Goal: Task Accomplishment & Management: Complete application form

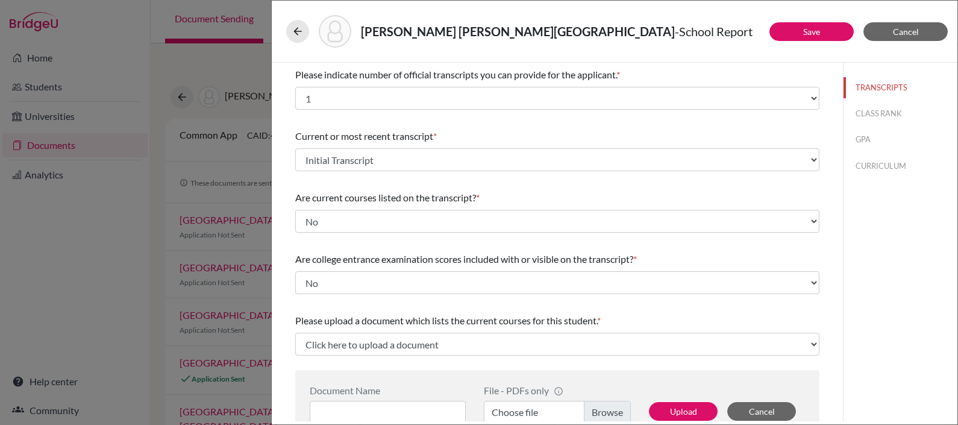
select select "1"
select select "676986"
select select "1"
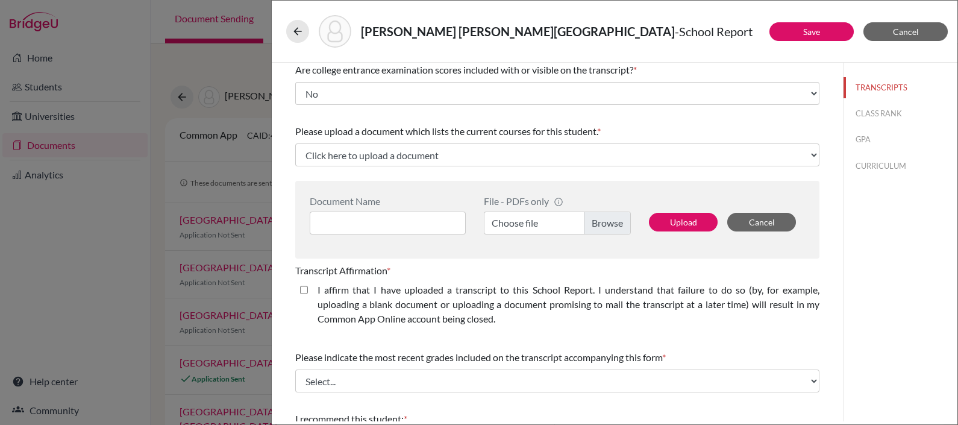
scroll to position [190, 0]
click at [392, 223] on input at bounding box center [388, 222] width 156 height 23
type input "Santiago Robalino Pena 12th G Course Schedule"
click at [536, 217] on label "Choose file" at bounding box center [557, 222] width 147 height 23
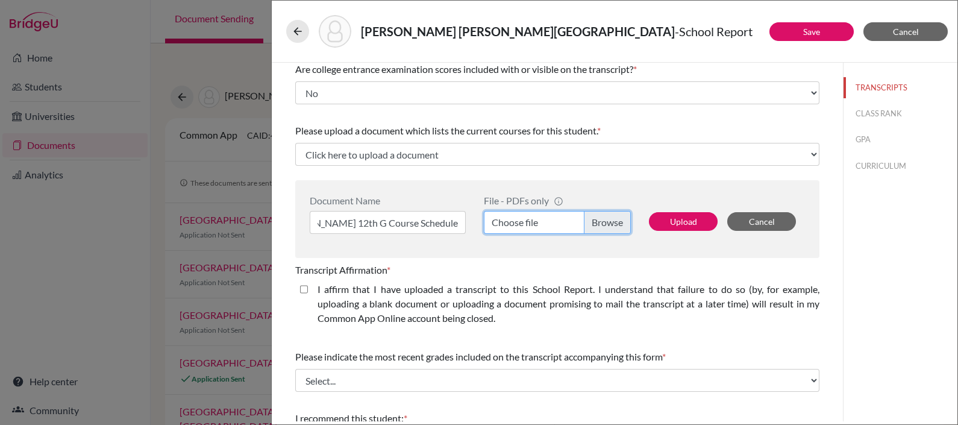
click at [536, 217] on input "Choose file" at bounding box center [557, 222] width 147 height 23
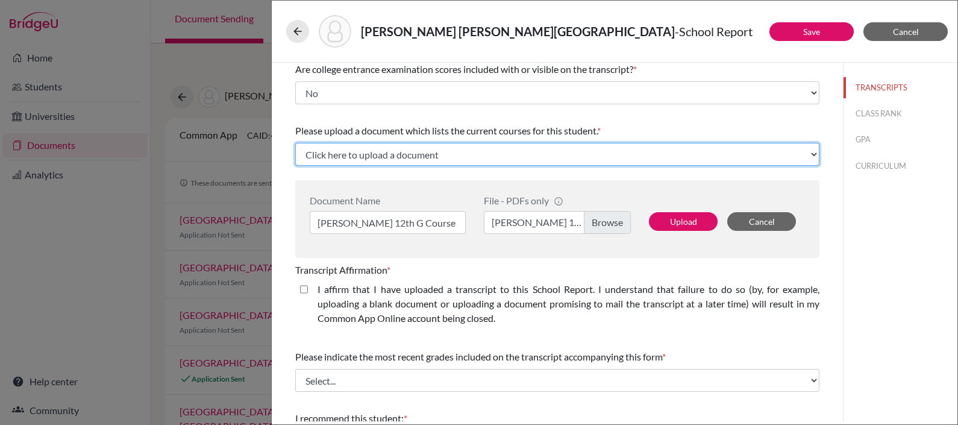
click at [530, 151] on select "Click here to upload a document Upload New File" at bounding box center [557, 154] width 524 height 23
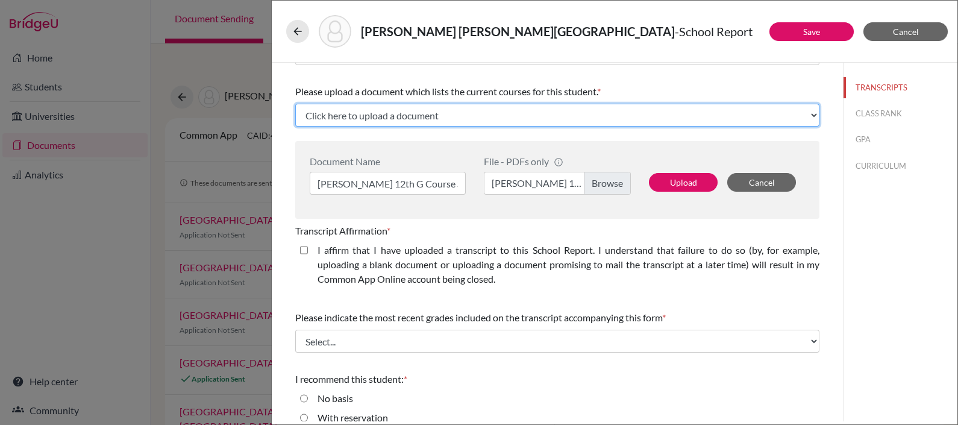
scroll to position [299, 0]
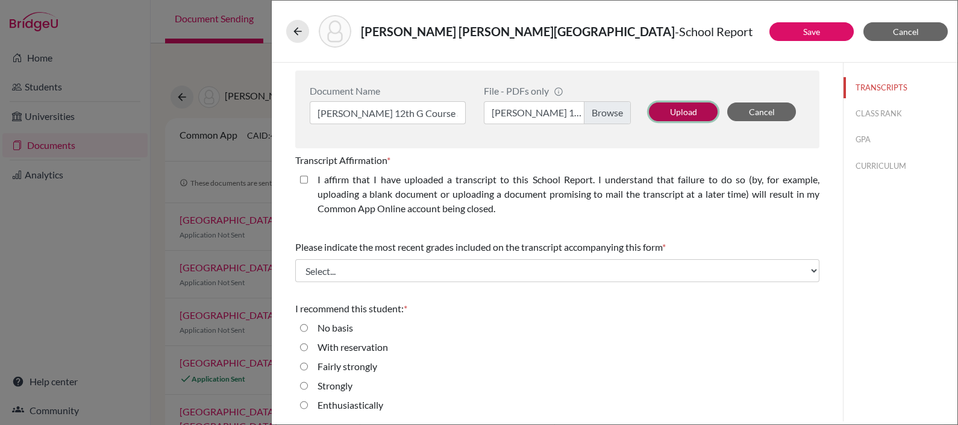
click at [694, 109] on button "Upload" at bounding box center [683, 111] width 69 height 19
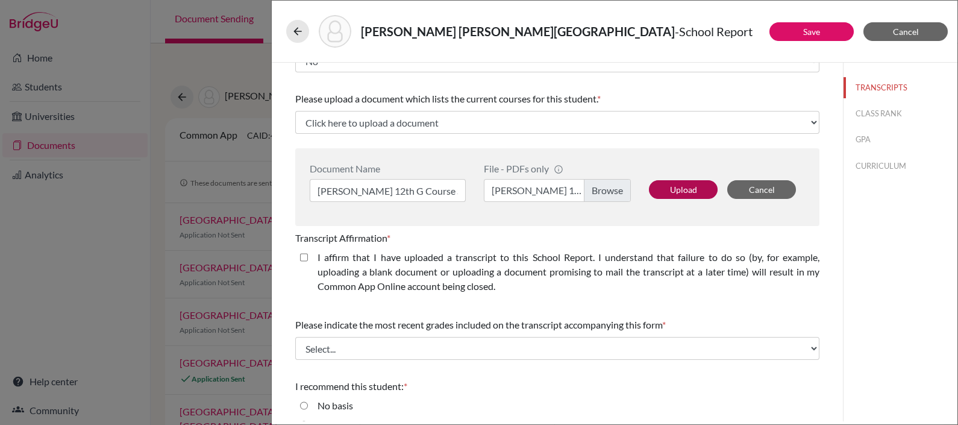
select select "677202"
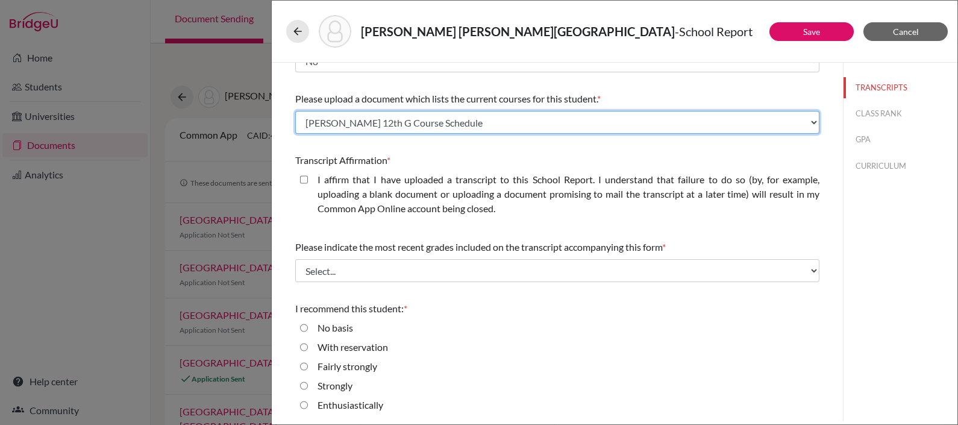
click at [806, 116] on select "Select existing document or upload a new one Santiago Robalino Pena 12th G Cour…" at bounding box center [557, 122] width 524 height 23
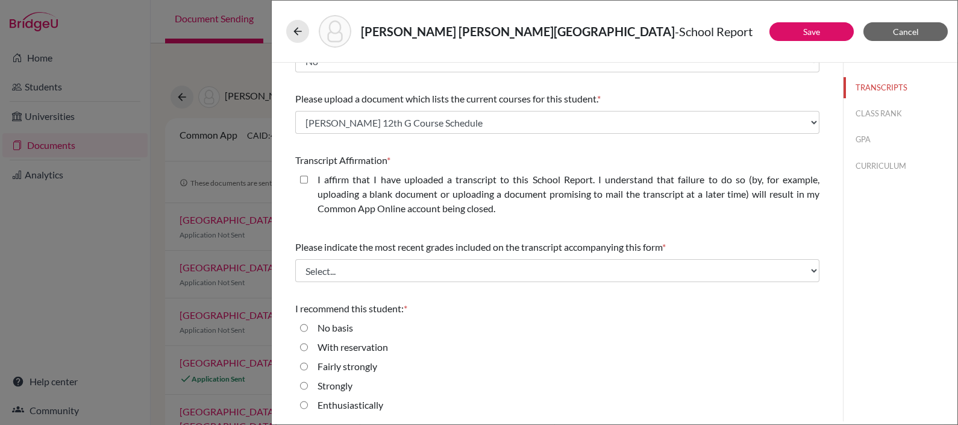
click at [829, 160] on div "Please indicate number of official transcripts you can provide for the applican…" at bounding box center [557, 20] width 571 height 358
click at [305, 178] on closed\ "I affirm that I have uploaded a transcript to this School Report. I understand …" at bounding box center [304, 179] width 8 height 14
checkbox closed\ "true"
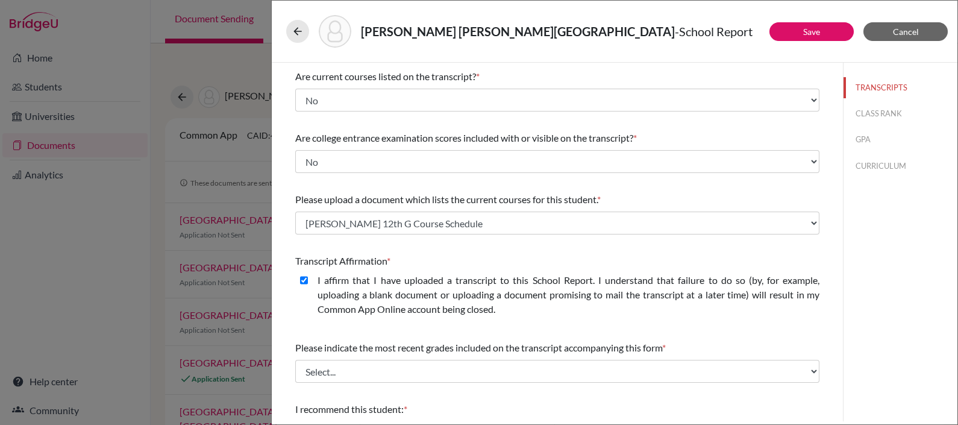
scroll to position [110, 0]
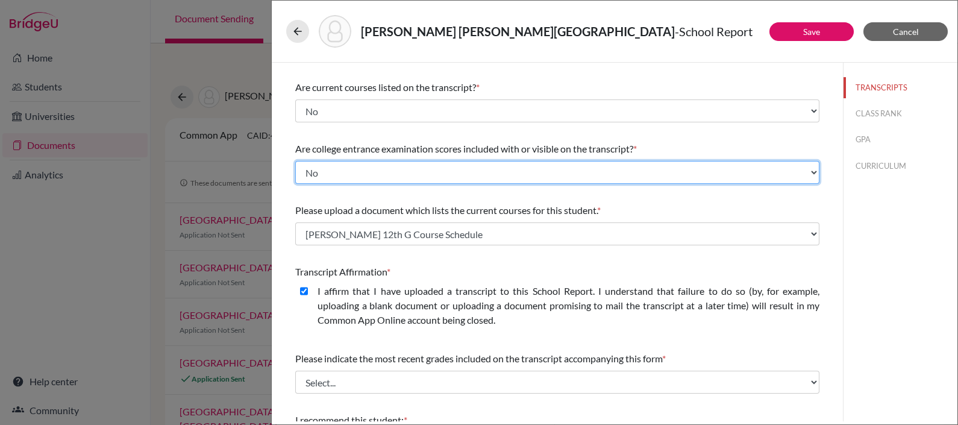
click at [305, 178] on select "Select... Yes No" at bounding box center [557, 172] width 524 height 23
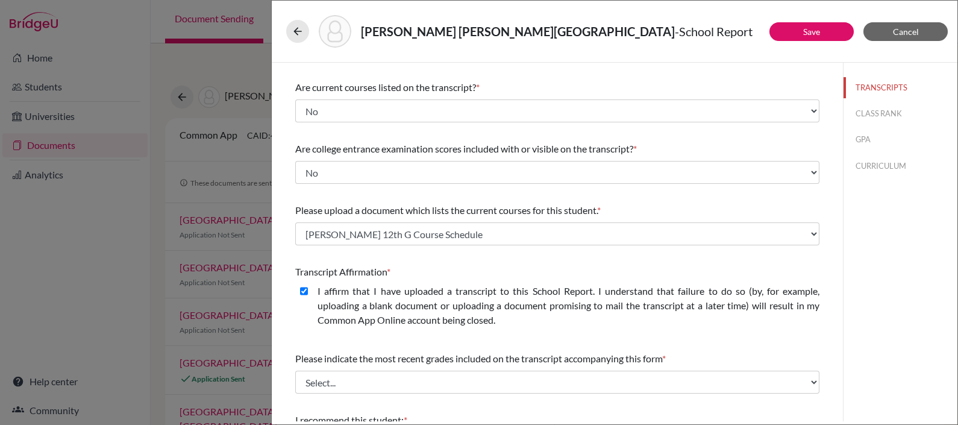
click at [521, 126] on div "Please indicate number of official transcripts you can provide for the applican…" at bounding box center [557, 242] width 524 height 581
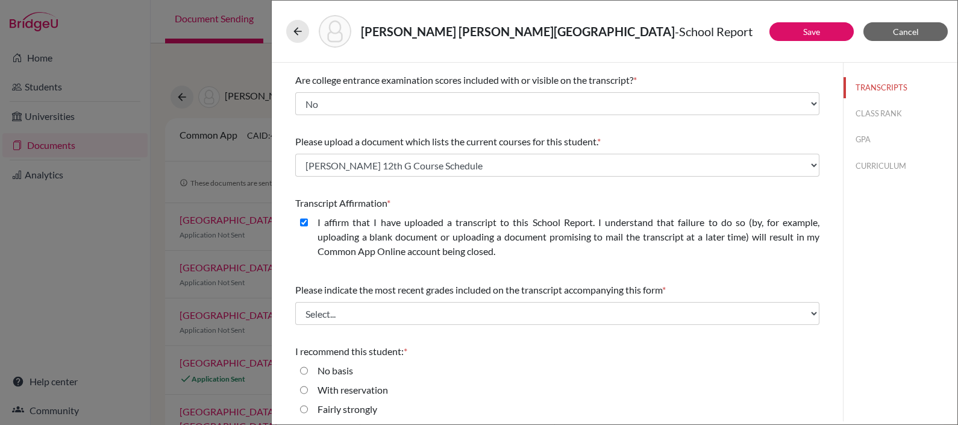
scroll to position [222, 0]
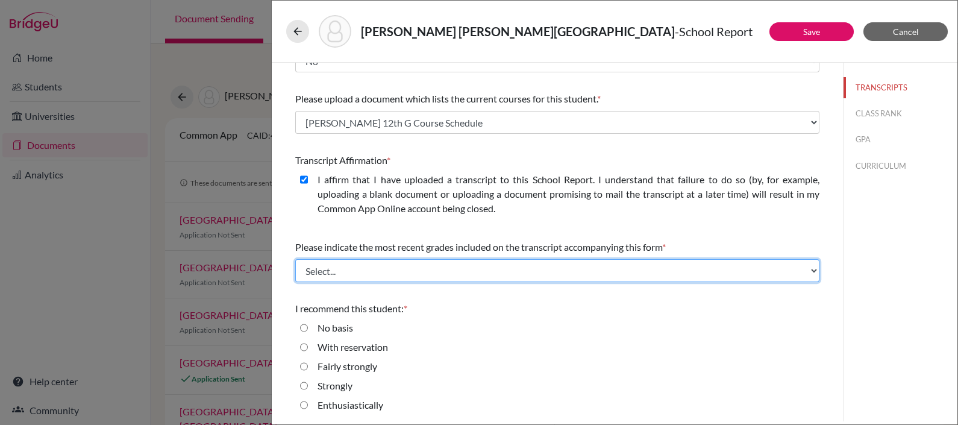
click at [496, 275] on select "Select... Final junior year grades 1st Quarter senior year grades 2nd Quarter/1…" at bounding box center [557, 270] width 524 height 23
select select "0"
click at [295, 259] on select "Select... Final junior year grades 1st Quarter senior year grades 2nd Quarter/1…" at bounding box center [557, 270] width 524 height 23
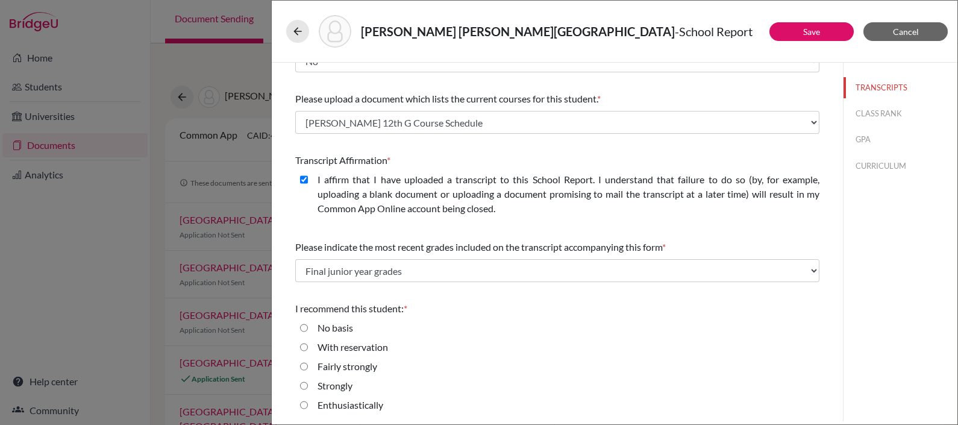
click at [305, 402] on input "Enthusiastically" at bounding box center [304, 404] width 8 height 14
radio input "true"
click at [850, 113] on button "CLASS RANK" at bounding box center [900, 113] width 114 height 21
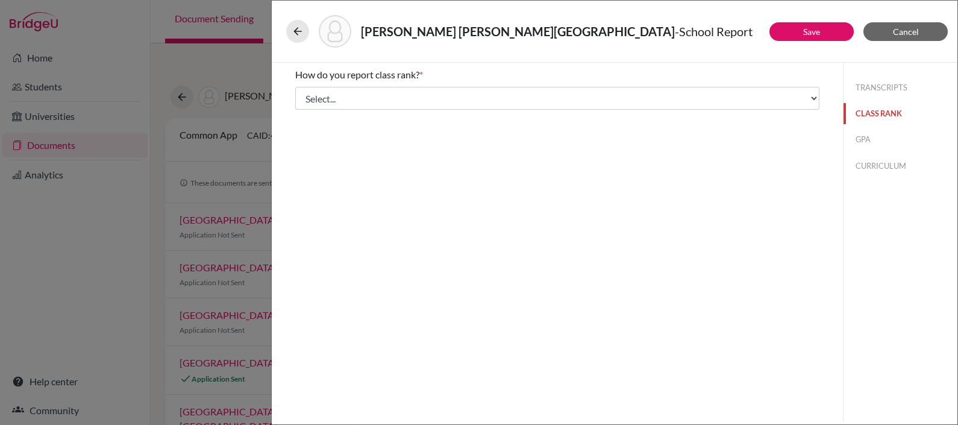
scroll to position [0, 0]
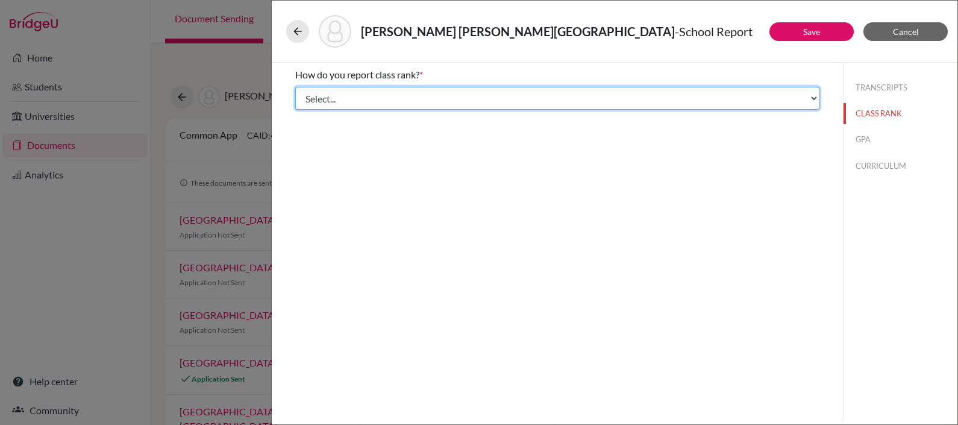
click at [764, 90] on select "Select... Exact Decile Quintile Quartile None" at bounding box center [557, 98] width 524 height 23
select select "5"
click at [295, 87] on select "Select... Exact Decile Quintile Quartile None" at bounding box center [557, 98] width 524 height 23
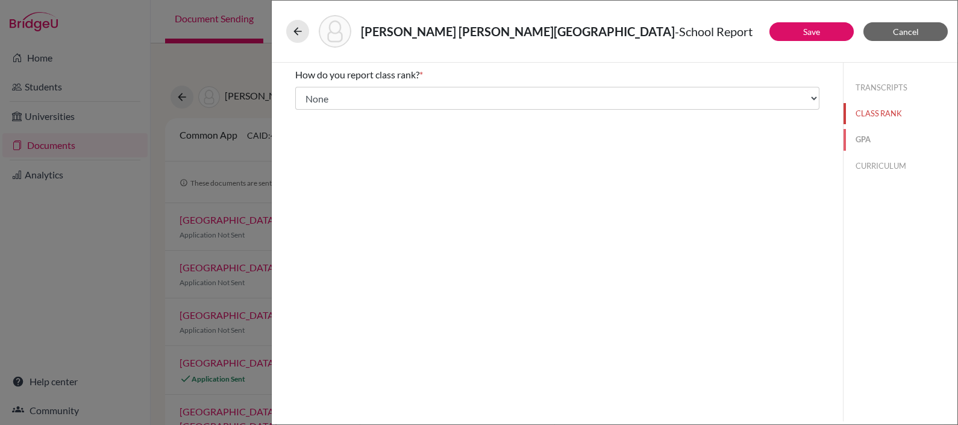
click at [867, 139] on button "GPA" at bounding box center [900, 139] width 114 height 21
click at [302, 93] on input "Yes" at bounding box center [304, 94] width 8 height 14
radio input "true"
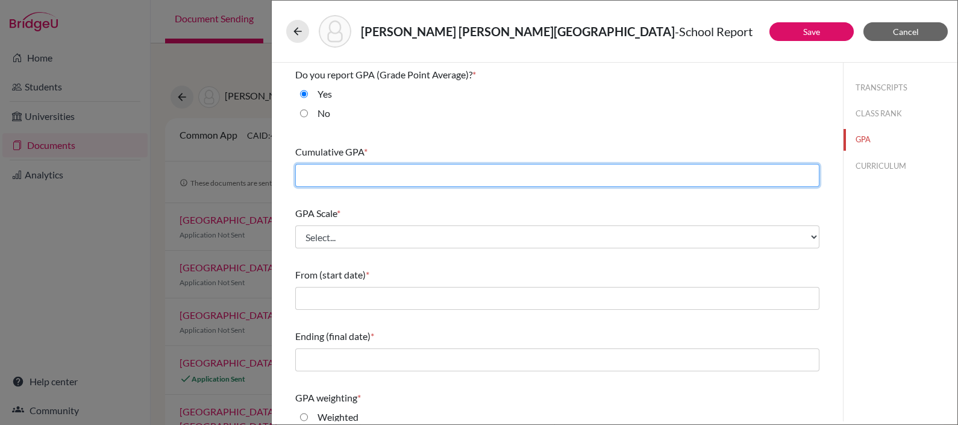
click at [325, 176] on input "text" at bounding box center [557, 175] width 524 height 23
type input "93.32"
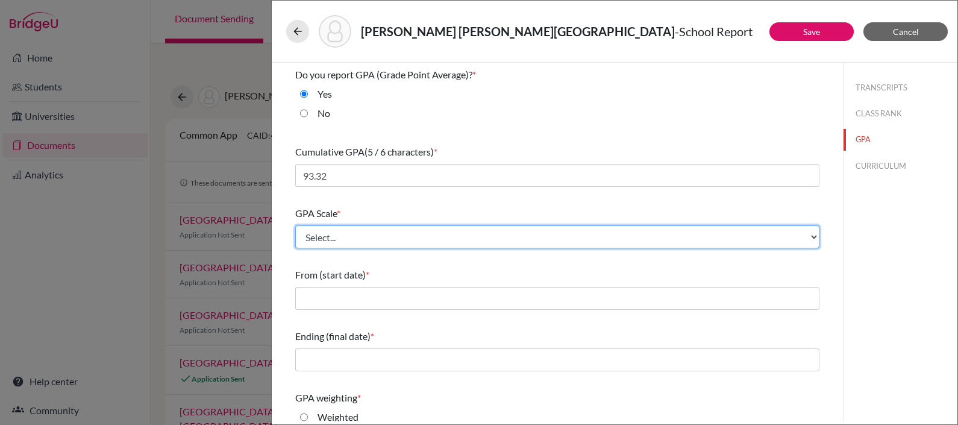
click at [422, 232] on select "Select... 4 5 6 7 8 9 10 11 12 13 14 15 16 17 18 19 20 100" at bounding box center [557, 236] width 524 height 23
select select "100"
click at [295, 225] on select "Select... 4 5 6 7 8 9 10 11 12 13 14 15 16 17 18 19 20 100" at bounding box center [557, 236] width 524 height 23
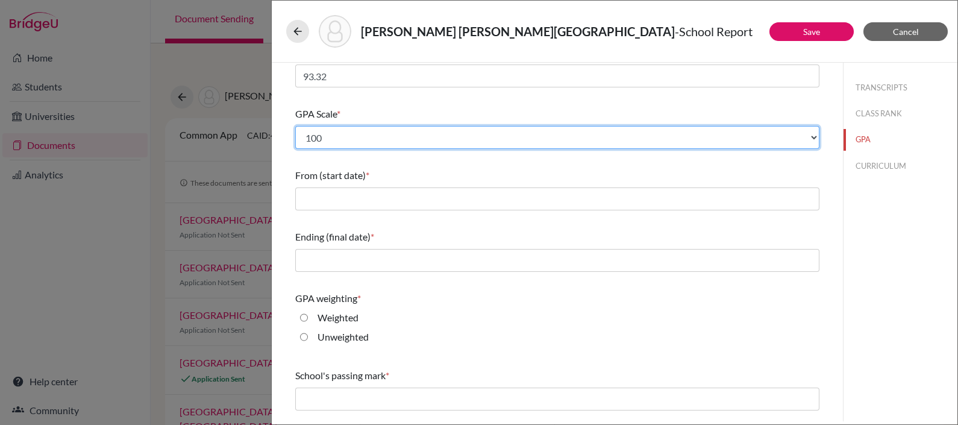
scroll to position [112, 0]
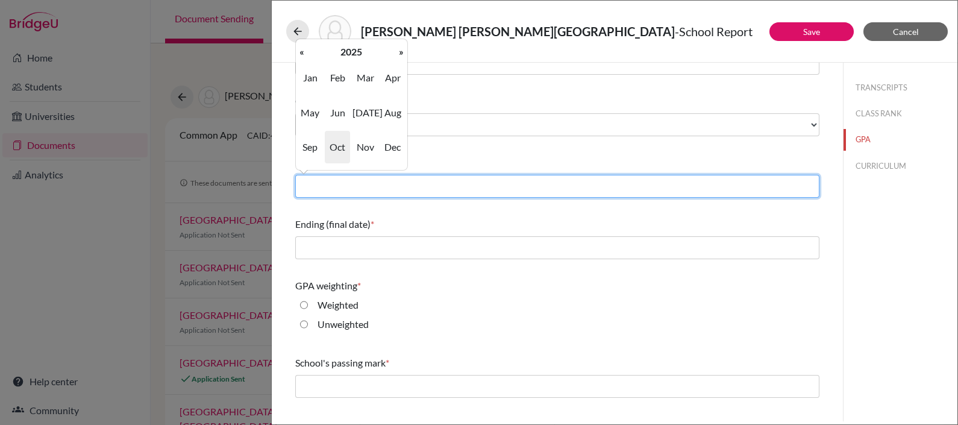
click at [405, 179] on input "text" at bounding box center [557, 186] width 524 height 23
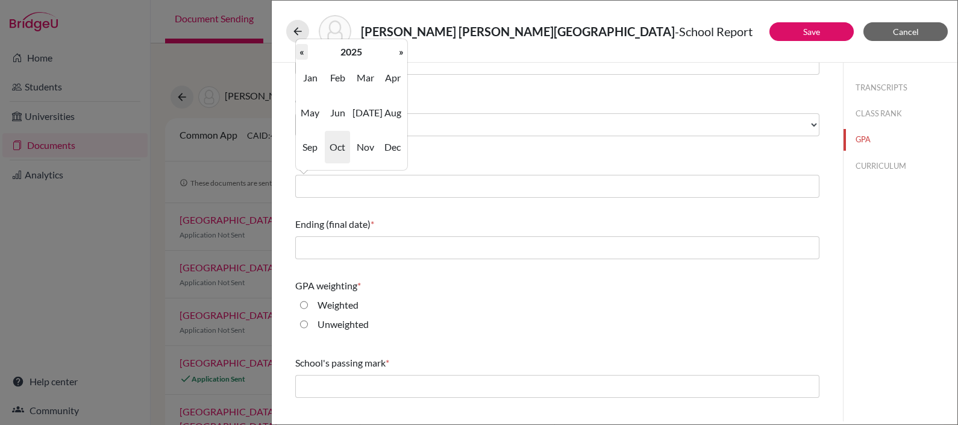
click at [301, 45] on th "«" at bounding box center [302, 52] width 12 height 16
click at [310, 140] on span "Sep" at bounding box center [310, 147] width 25 height 33
type input "09/2022"
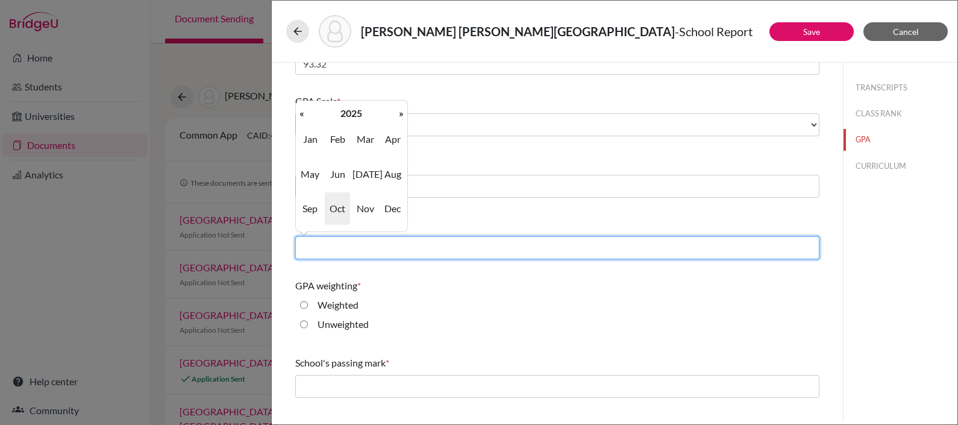
click at [336, 250] on input "text" at bounding box center [557, 247] width 524 height 23
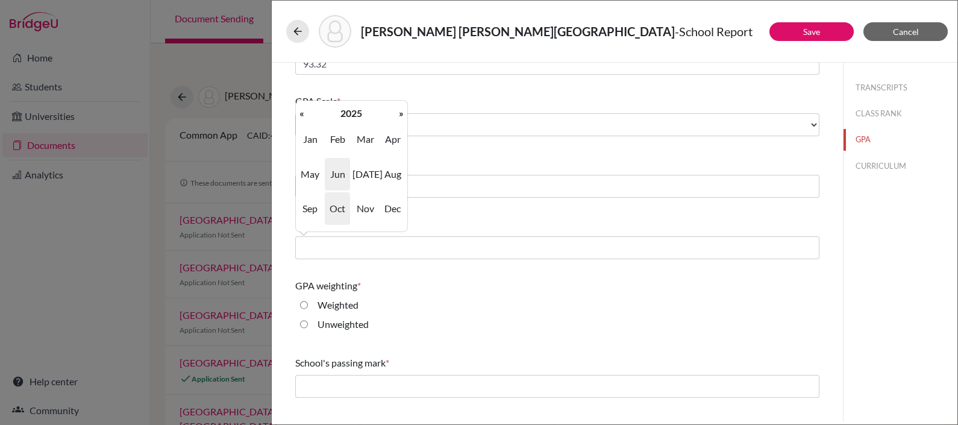
click at [339, 170] on span "Jun" at bounding box center [337, 174] width 25 height 33
type input "06/2025"
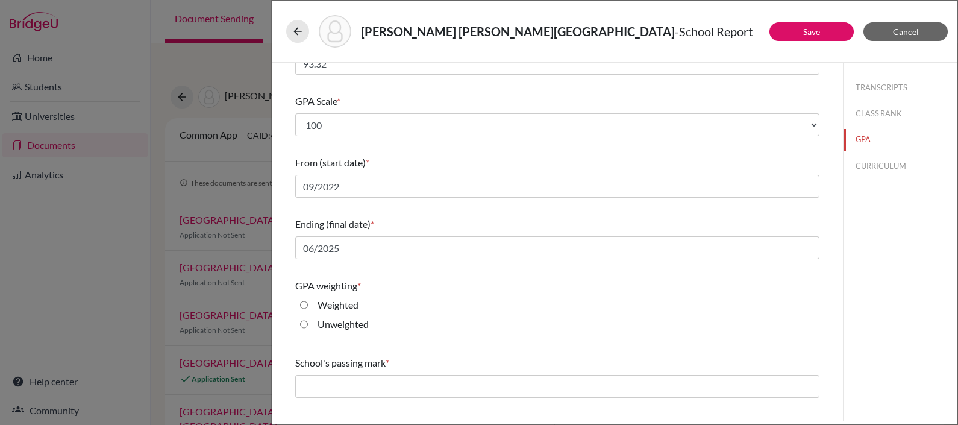
scroll to position [154, 0]
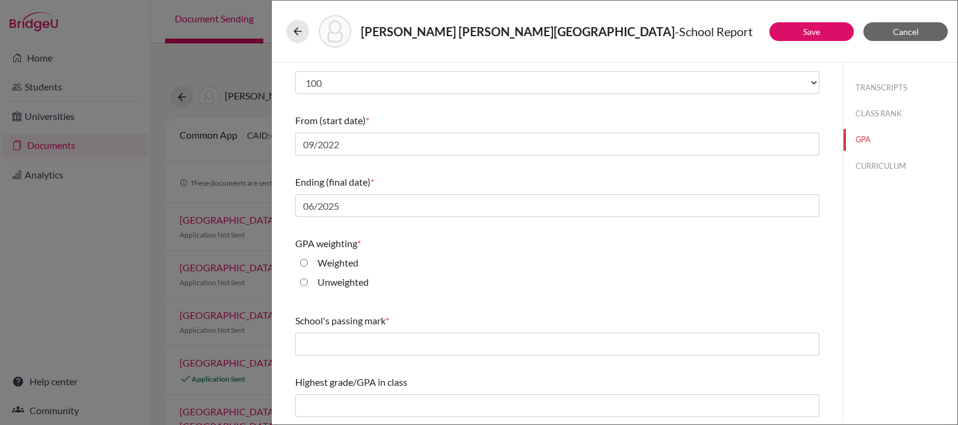
click at [303, 282] on input "Unweighted" at bounding box center [304, 282] width 8 height 14
radio input "true"
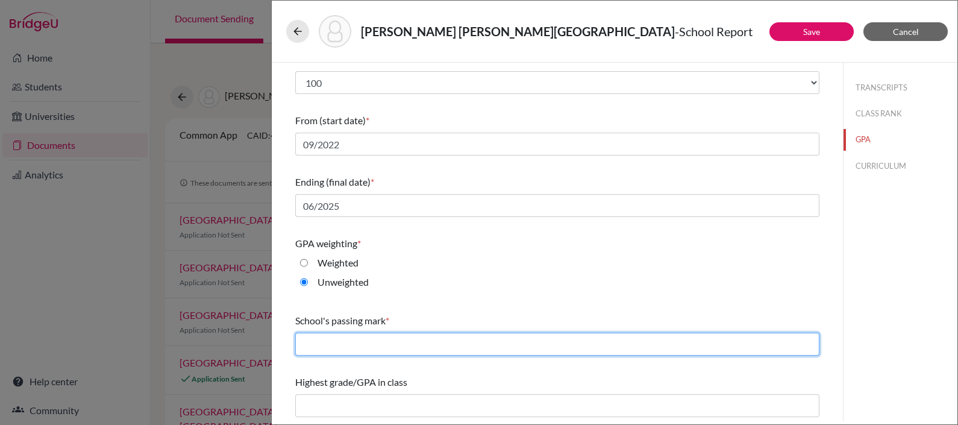
click at [366, 338] on input "text" at bounding box center [557, 343] width 524 height 23
type input "70"
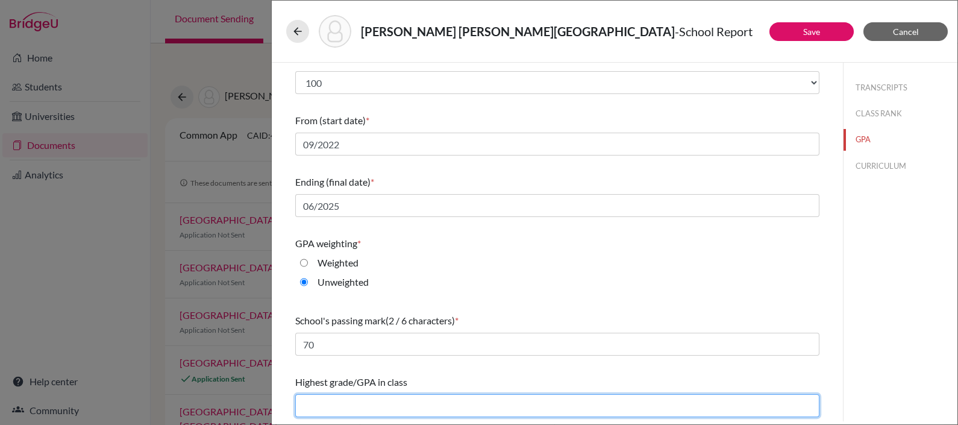
click at [354, 402] on input "text" at bounding box center [557, 405] width 524 height 23
type input "98.03"
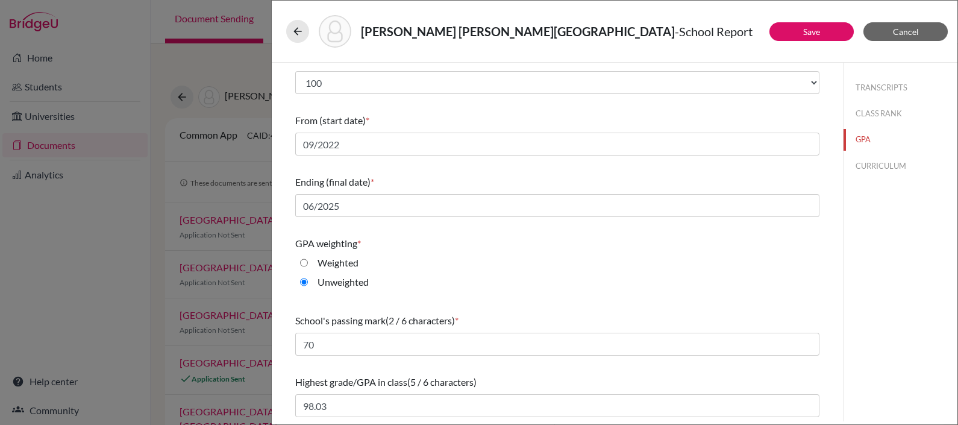
click at [527, 368] on div "Do you report GPA (Grade Point Average)? * Yes No Cumulative GPA (5 / 6 charact…" at bounding box center [557, 164] width 524 height 513
click at [870, 160] on button "CURRICULUM" at bounding box center [900, 165] width 114 height 21
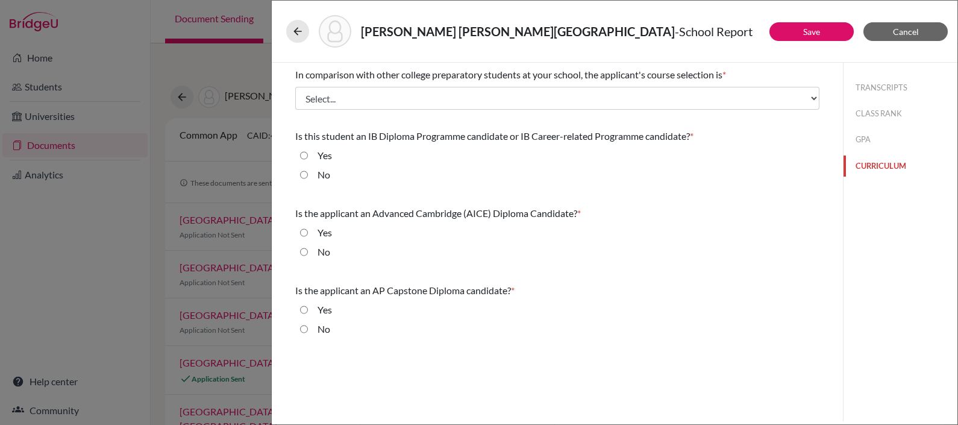
scroll to position [0, 0]
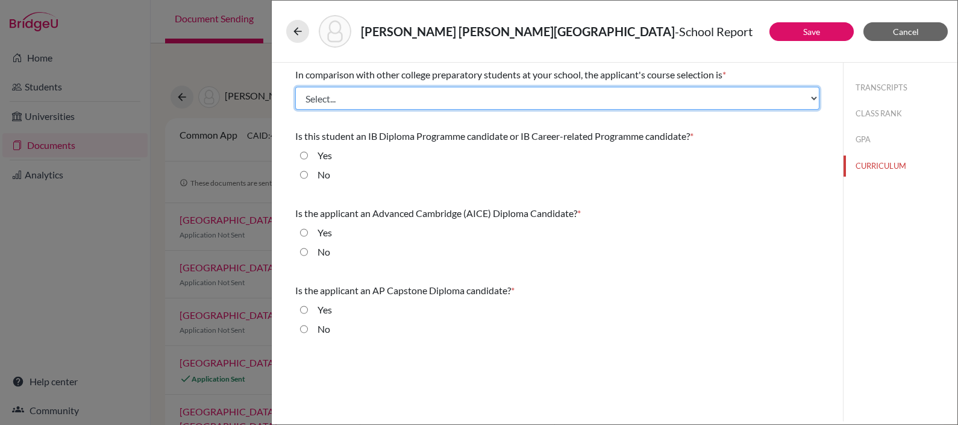
click at [452, 101] on select "Select... Less than demanding Average Demanding Very demanding Most demanding P…" at bounding box center [557, 98] width 524 height 23
click at [540, 93] on select "Select... Less than demanding Average Demanding Very demanding Most demanding P…" at bounding box center [557, 98] width 524 height 23
click at [295, 87] on select "Select... Less than demanding Average Demanding Very demanding Most demanding P…" at bounding box center [557, 98] width 524 height 23
click at [541, 97] on select "Select... Less than demanding Average Demanding Very demanding Most demanding P…" at bounding box center [557, 98] width 524 height 23
select select "2"
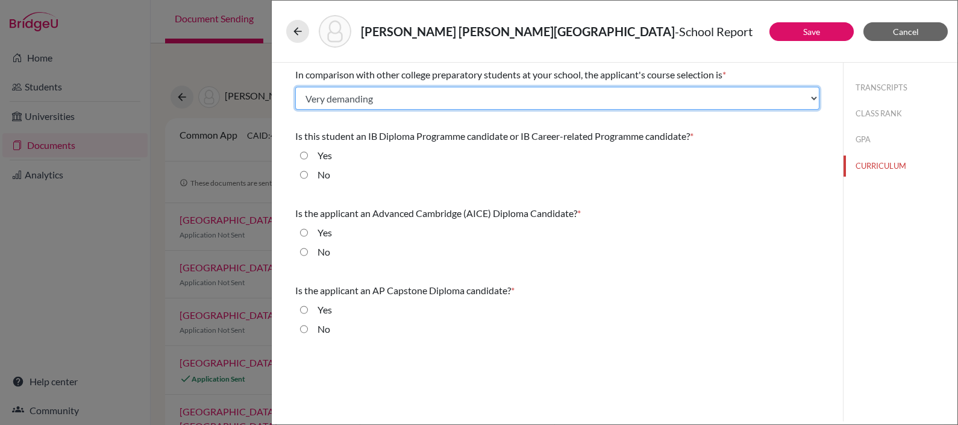
click at [295, 87] on select "Select... Less than demanding Average Demanding Very demanding Most demanding P…" at bounding box center [557, 98] width 524 height 23
click at [495, 94] on select "Select... Less than demanding Average Demanding Very demanding Most demanding P…" at bounding box center [557, 98] width 524 height 23
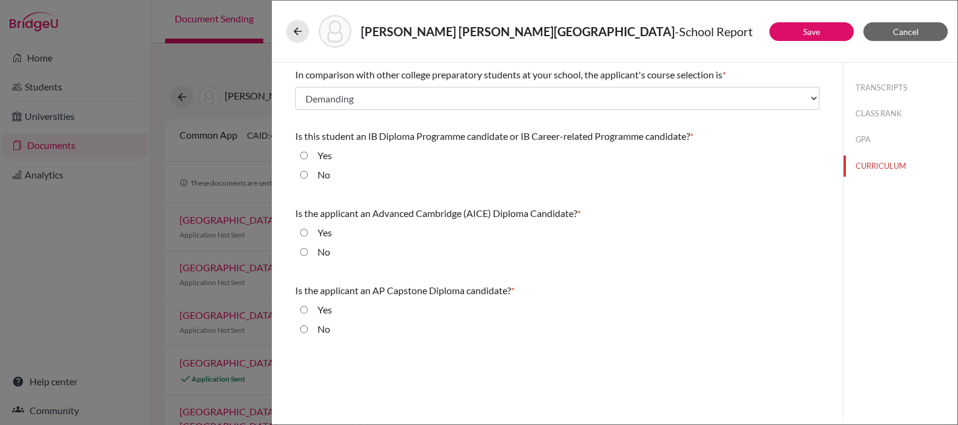
click at [640, 58] on div "Robalino Pena, Santiago - School Report" at bounding box center [614, 32] width 685 height 62
click at [305, 176] on input "No" at bounding box center [304, 174] width 8 height 14
radio input "true"
click at [304, 258] on input "No" at bounding box center [304, 252] width 8 height 14
radio input "true"
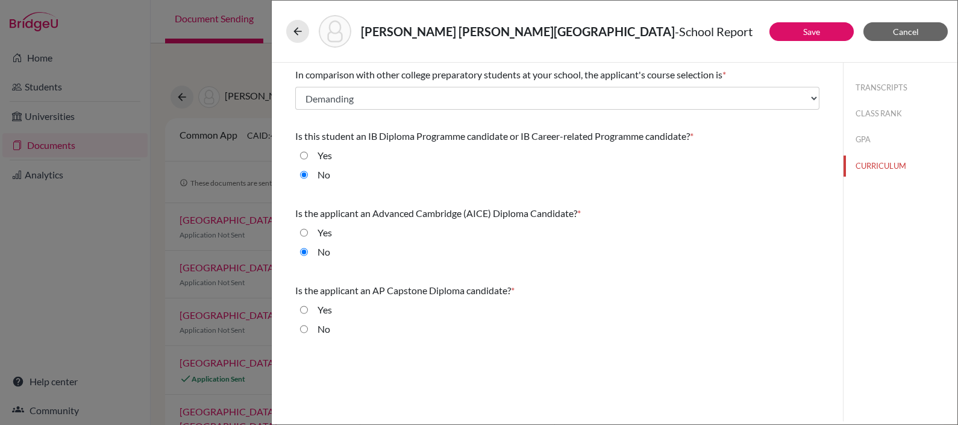
click at [303, 329] on input "No" at bounding box center [304, 329] width 8 height 14
radio input "true"
click at [821, 31] on button "Save" at bounding box center [811, 31] width 84 height 19
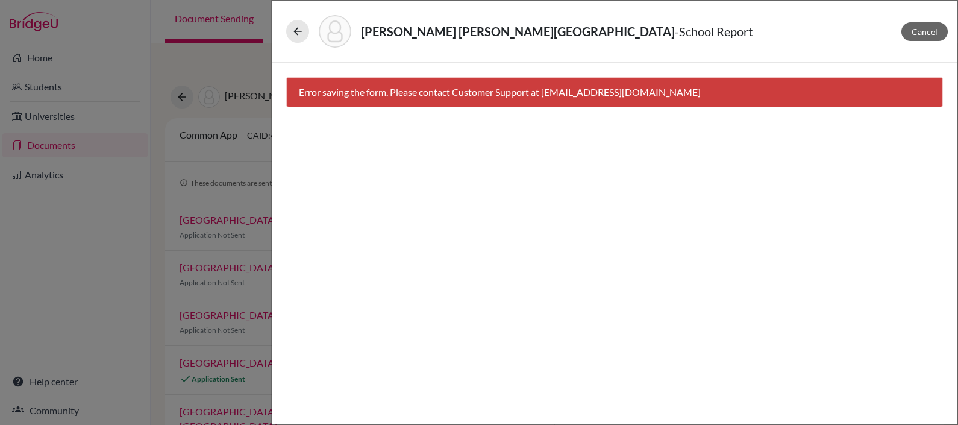
click at [570, 97] on div "Error saving the form. Please contact Customer Support at hi@bridge-u.com" at bounding box center [614, 92] width 656 height 30
click at [298, 27] on icon at bounding box center [297, 31] width 12 height 12
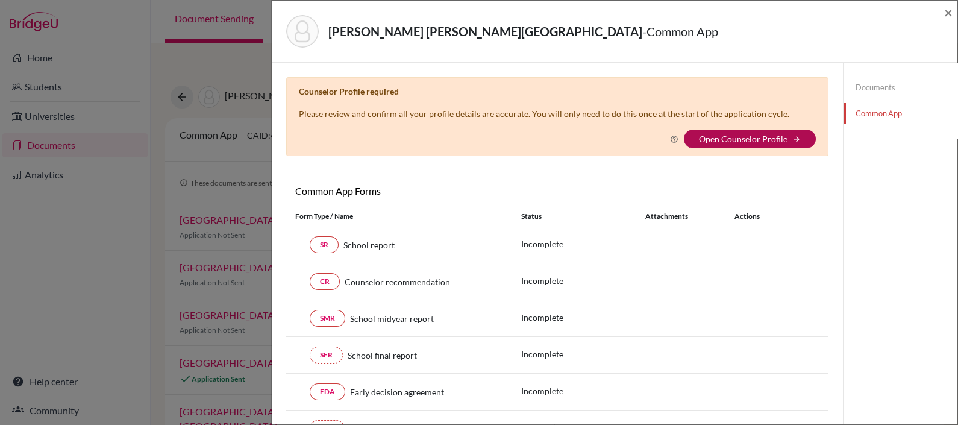
click at [741, 139] on link "Open Counselor Profile" at bounding box center [743, 139] width 89 height 10
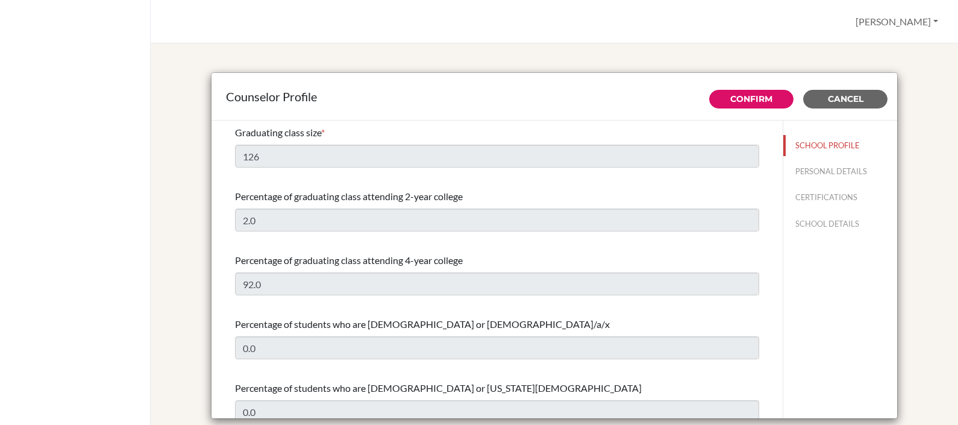
select select "0"
select select "352302"
click at [795, 169] on button "PERSONAL DETAILS" at bounding box center [840, 171] width 114 height 21
type input "[PERSON_NAME]"
type input "Ricle"
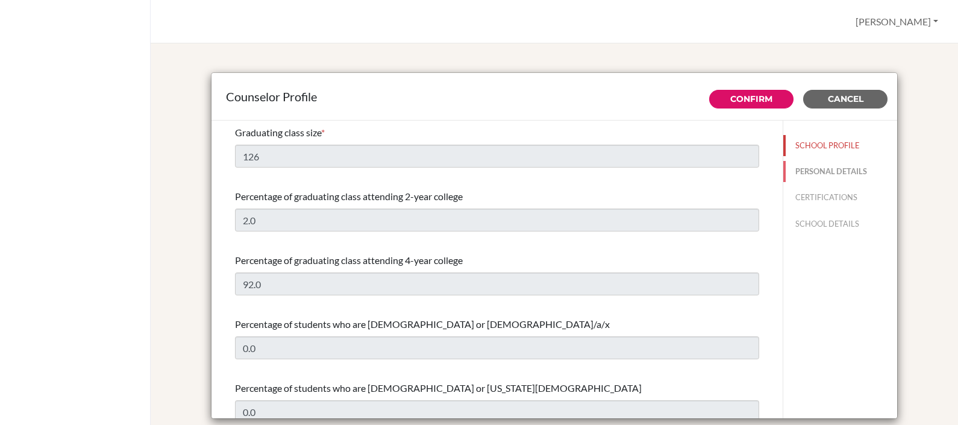
type input "Advisor"
type input "593.024008100"
type input "[PERSON_NAME][EMAIL_ADDRESS][DOMAIN_NAME]"
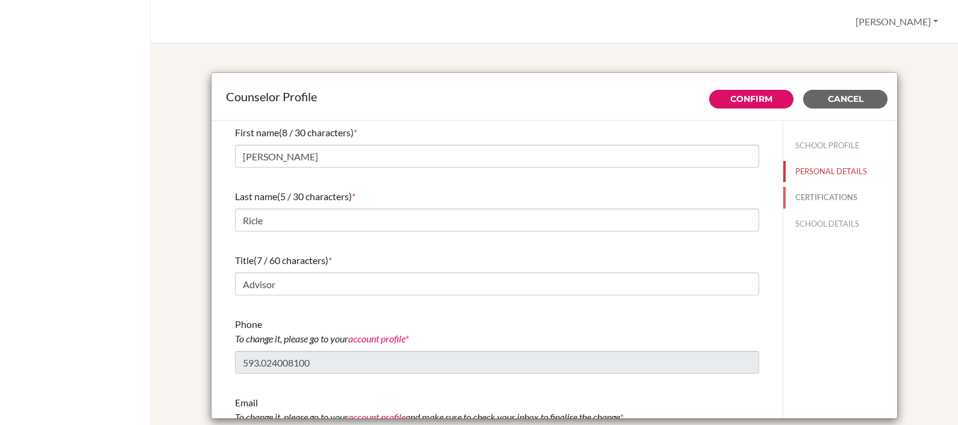
click at [802, 196] on button "CERTIFICATIONS" at bounding box center [840, 197] width 114 height 21
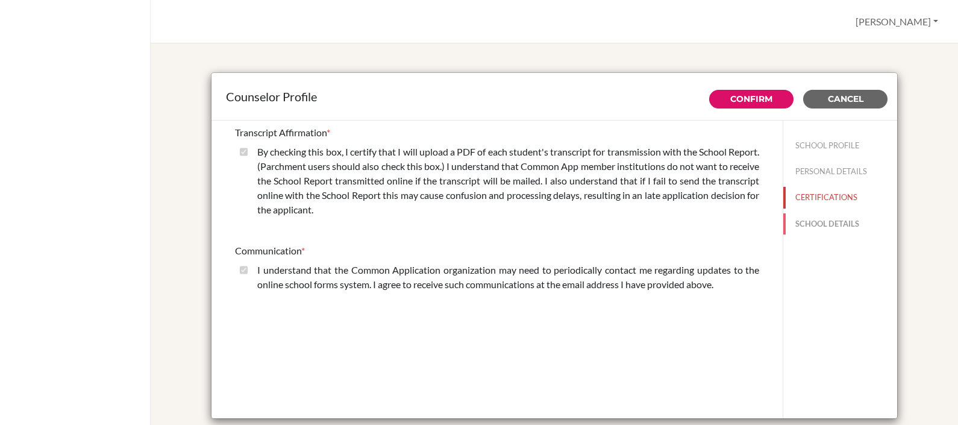
click at [820, 217] on button "SCHOOL DETAILS" at bounding box center [840, 223] width 114 height 21
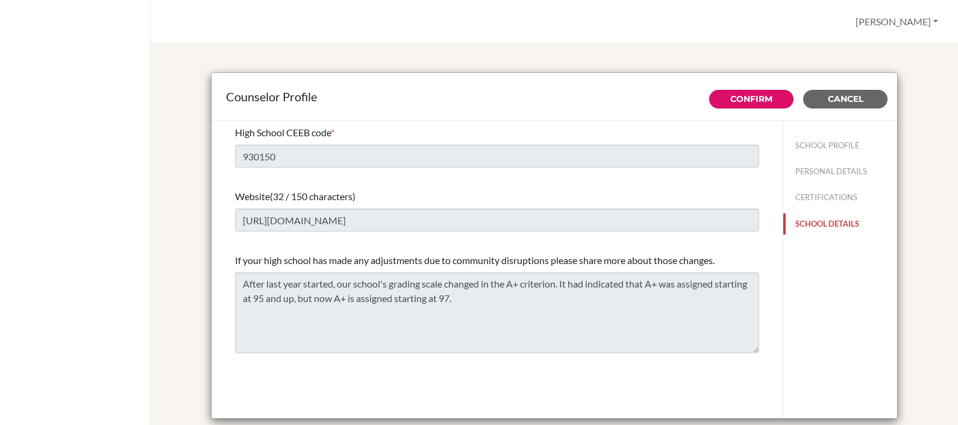
click at [836, 220] on button "SCHOOL DETAILS" at bounding box center [840, 223] width 114 height 21
click at [751, 93] on button "Confirm" at bounding box center [751, 99] width 84 height 19
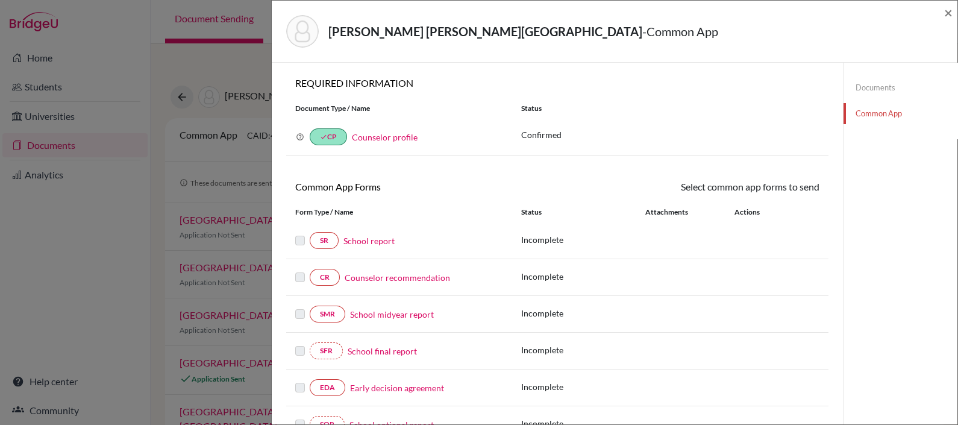
scroll to position [58, 0]
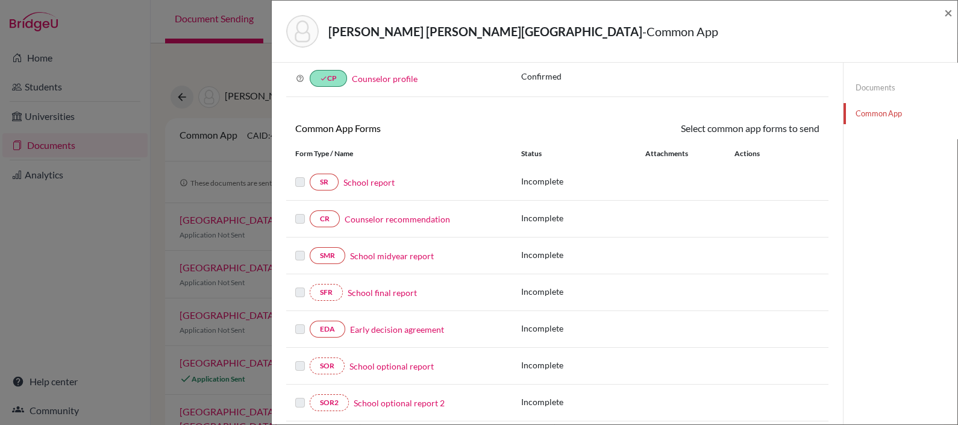
click at [367, 176] on link "School report" at bounding box center [368, 182] width 51 height 13
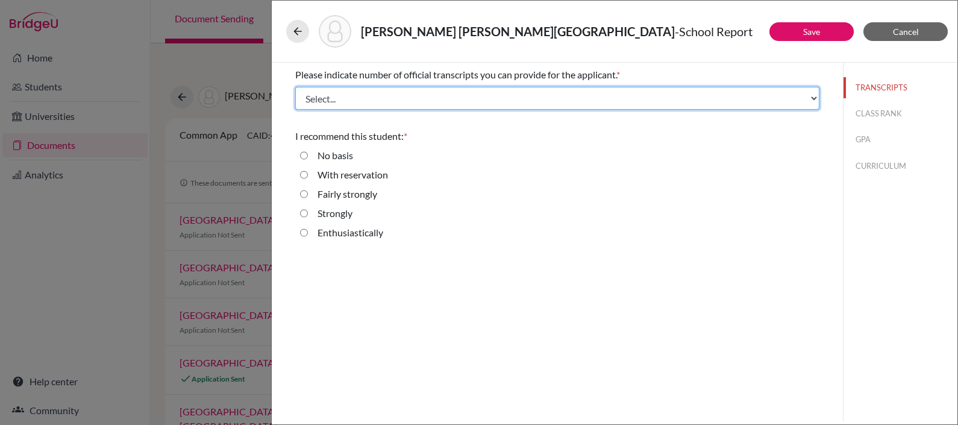
click at [414, 104] on select "Select... 1 2 3 4" at bounding box center [557, 98] width 524 height 23
select select "1"
click at [295, 87] on select "Select... 1 2 3 4" at bounding box center [557, 98] width 524 height 23
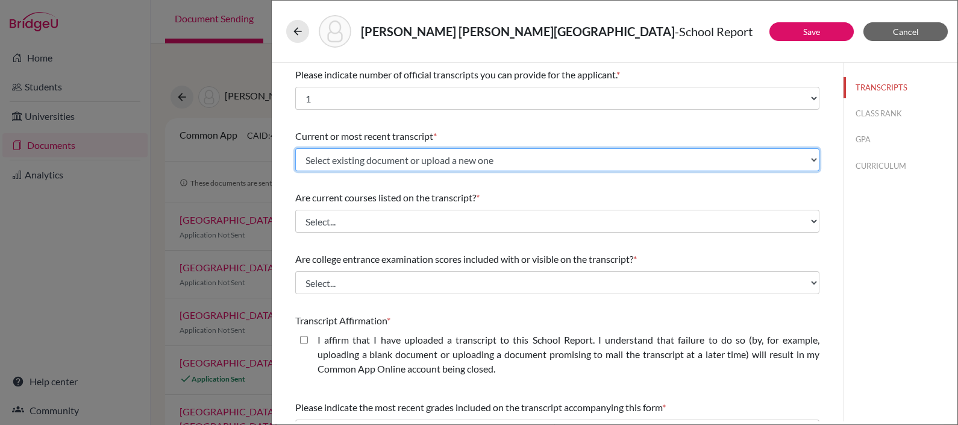
click at [425, 158] on select "Select existing document or upload a new one Initial Transcript Upload New File" at bounding box center [557, 159] width 524 height 23
select select "676986"
click at [295, 148] on select "Select existing document or upload a new one Initial Transcript Upload New File" at bounding box center [557, 159] width 524 height 23
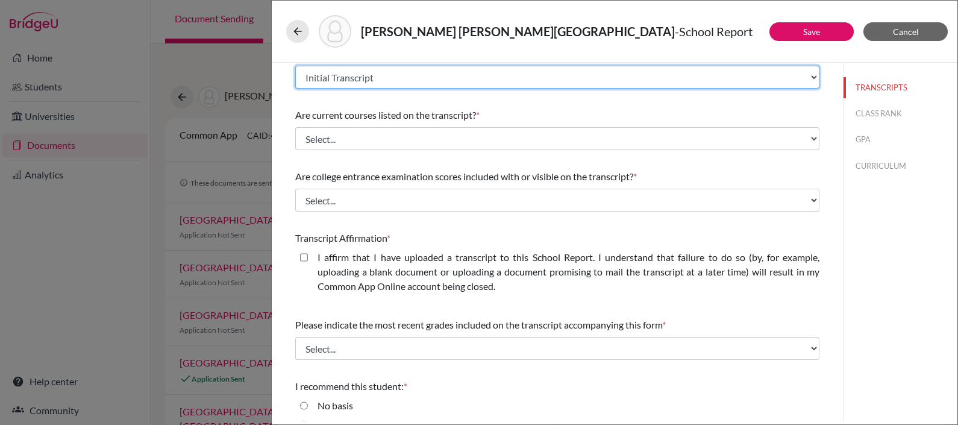
scroll to position [84, 0]
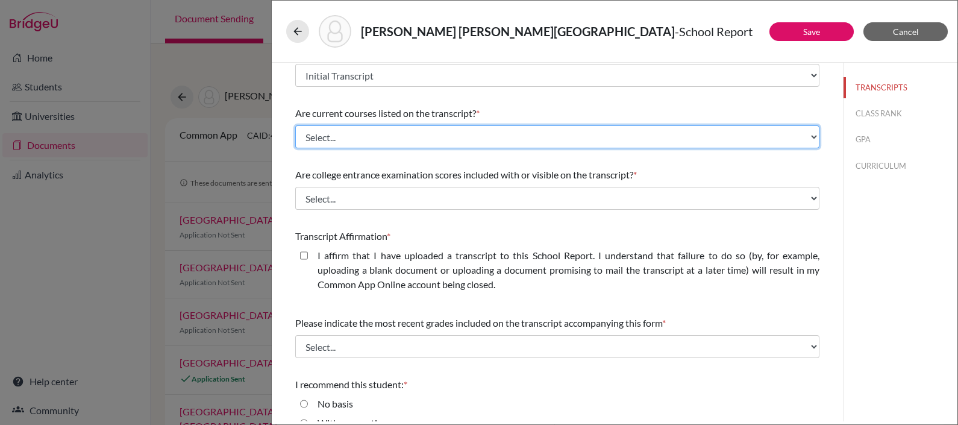
click at [434, 136] on select "Select... Yes No" at bounding box center [557, 136] width 524 height 23
select select "1"
click at [295, 125] on select "Select... Yes No" at bounding box center [557, 136] width 524 height 23
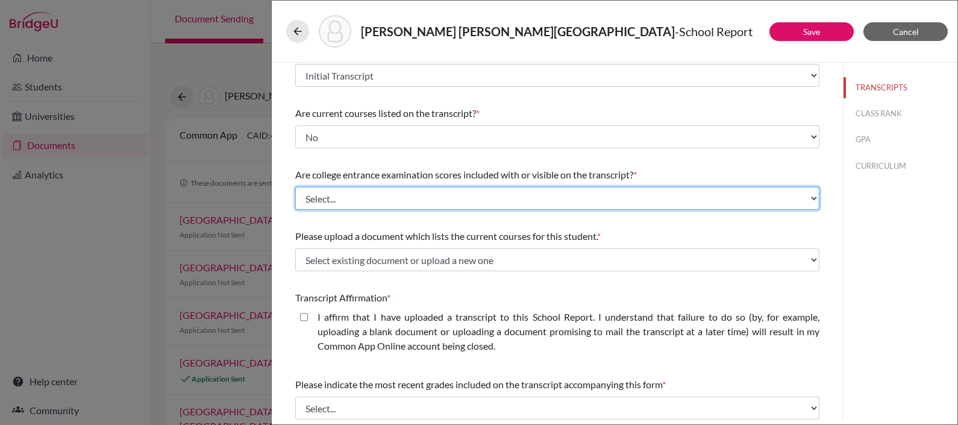
click at [428, 192] on select "Select... Yes No" at bounding box center [557, 198] width 524 height 23
select select "1"
click at [295, 187] on select "Select... Yes No" at bounding box center [557, 198] width 524 height 23
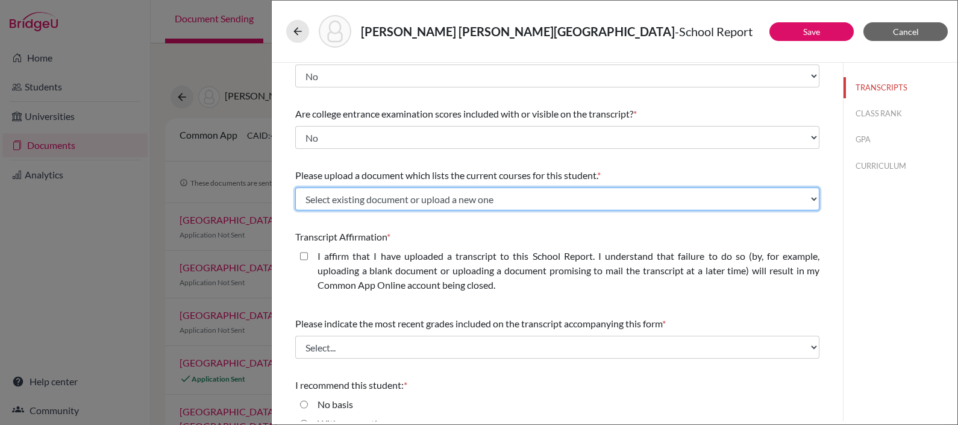
click at [458, 193] on select "Select existing document or upload a new one Santiago Robalino Pena 12th G Cour…" at bounding box center [557, 198] width 524 height 23
select select "677202"
click at [295, 187] on select "Select existing document or upload a new one Santiago Robalino Pena 12th G Cour…" at bounding box center [557, 198] width 524 height 23
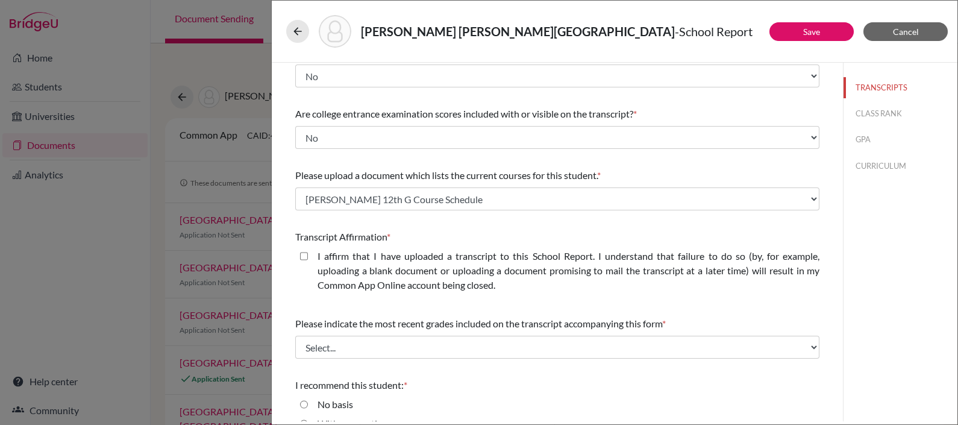
click at [304, 258] on closed\ "I affirm that I have uploaded a transcript to this School Report. I understand …" at bounding box center [304, 256] width 8 height 14
checkbox closed\ "true"
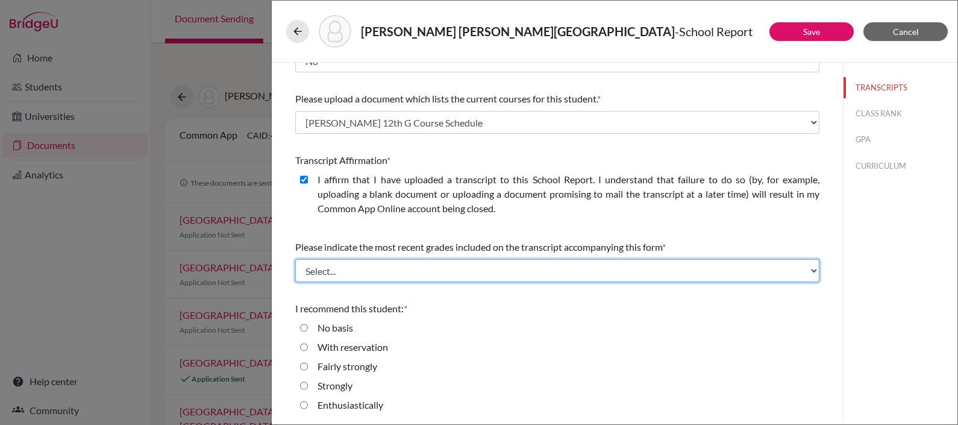
click at [367, 268] on select "Select... Final junior year grades 1st Quarter senior year grades 2nd Quarter/1…" at bounding box center [557, 270] width 524 height 23
select select "0"
click at [295, 259] on select "Select... Final junior year grades 1st Quarter senior year grades 2nd Quarter/1…" at bounding box center [557, 270] width 524 height 23
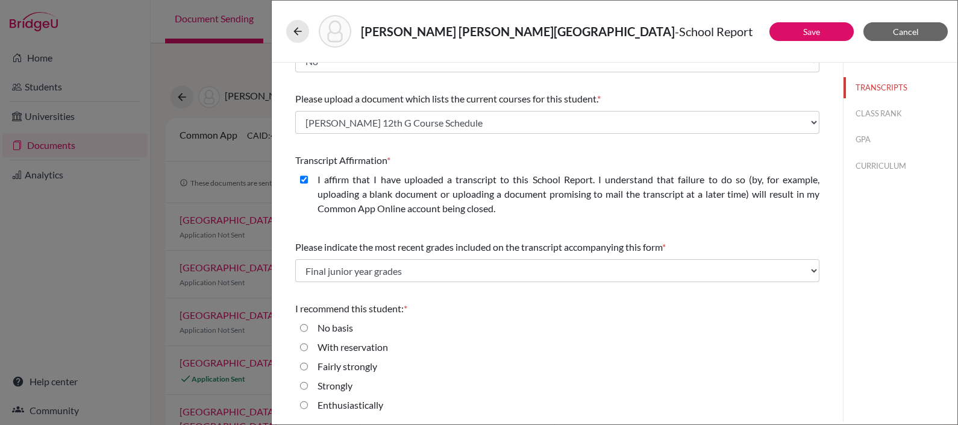
click at [305, 403] on input "Enthusiastically" at bounding box center [304, 404] width 8 height 14
radio input "true"
click at [864, 114] on button "CLASS RANK" at bounding box center [900, 113] width 114 height 21
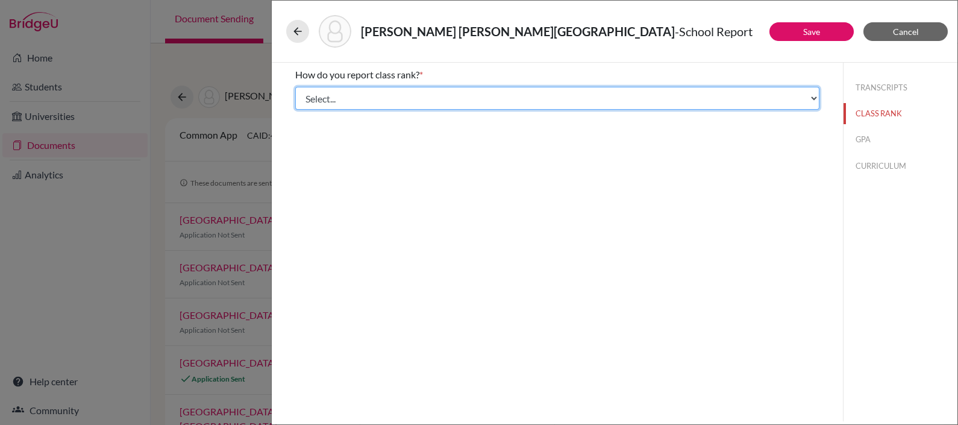
click at [753, 102] on select "Select... Exact Decile Quintile Quartile None" at bounding box center [557, 98] width 524 height 23
click at [295, 87] on select "Select... Exact Decile Quintile Quartile None" at bounding box center [557, 98] width 524 height 23
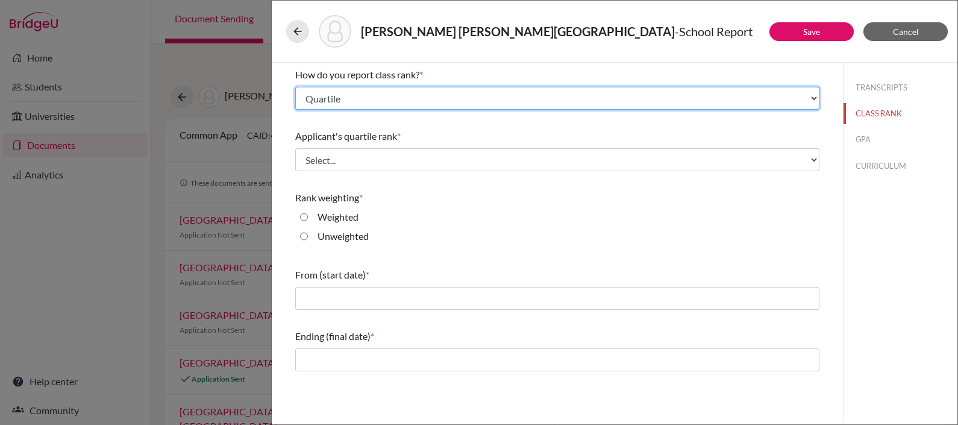
click at [659, 96] on select "Select... Exact Decile Quintile Quartile None" at bounding box center [557, 98] width 524 height 23
select select "5"
click at [295, 87] on select "Select... Exact Decile Quintile Quartile None" at bounding box center [557, 98] width 524 height 23
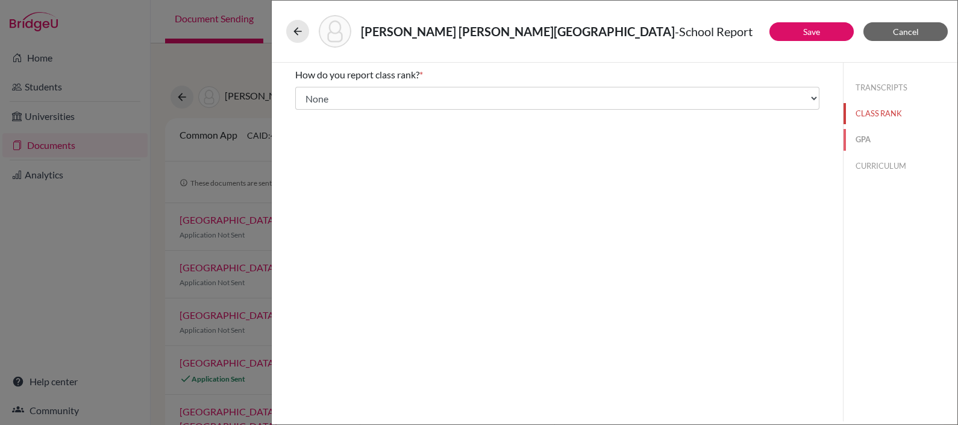
click at [860, 139] on button "GPA" at bounding box center [900, 139] width 114 height 21
click at [304, 93] on input "Yes" at bounding box center [304, 94] width 8 height 14
radio input "true"
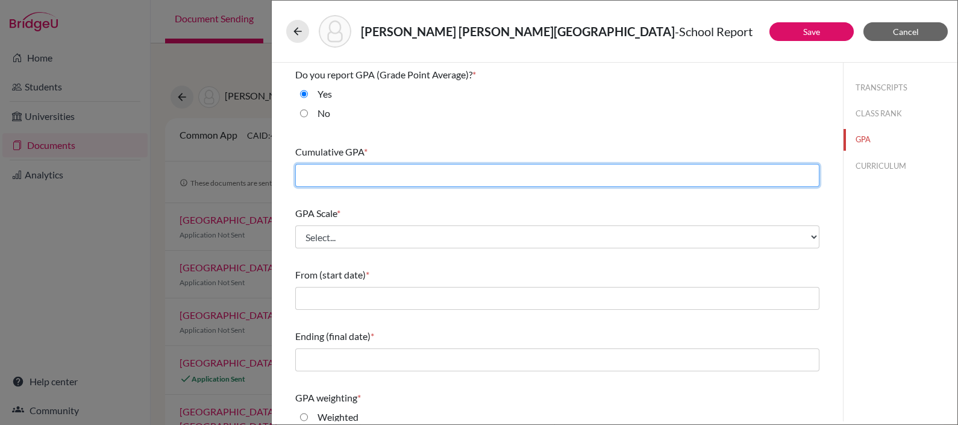
click at [340, 175] on input "text" at bounding box center [557, 175] width 524 height 23
type input "93.32"
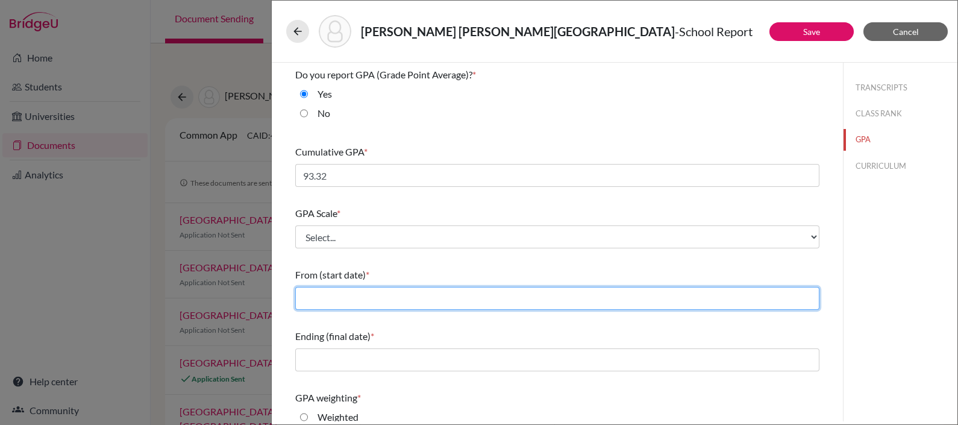
type input "09/2022"
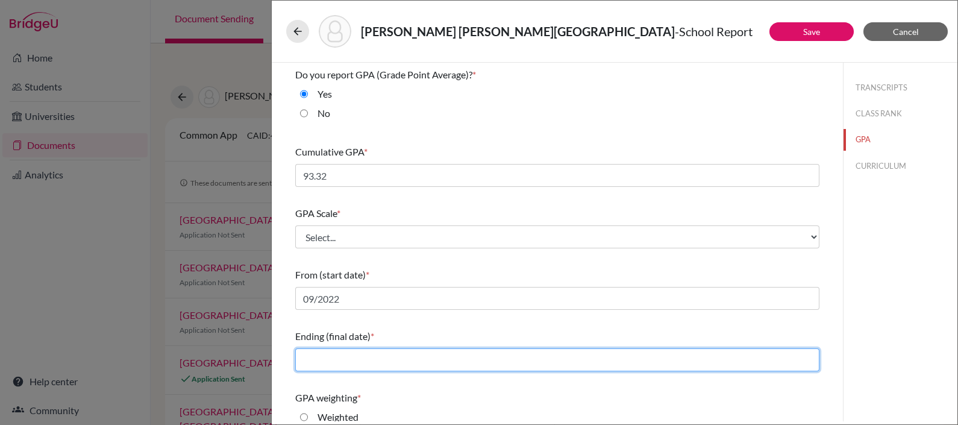
type input "06/2025"
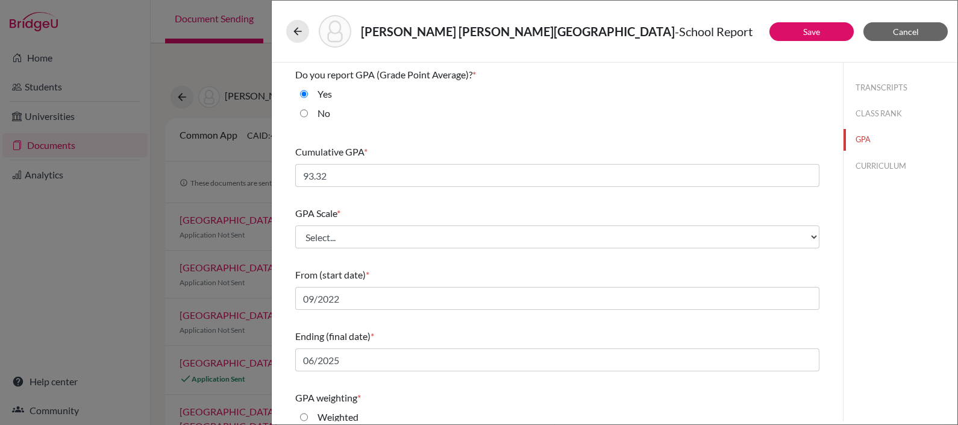
type input "70"
type input "98.03"
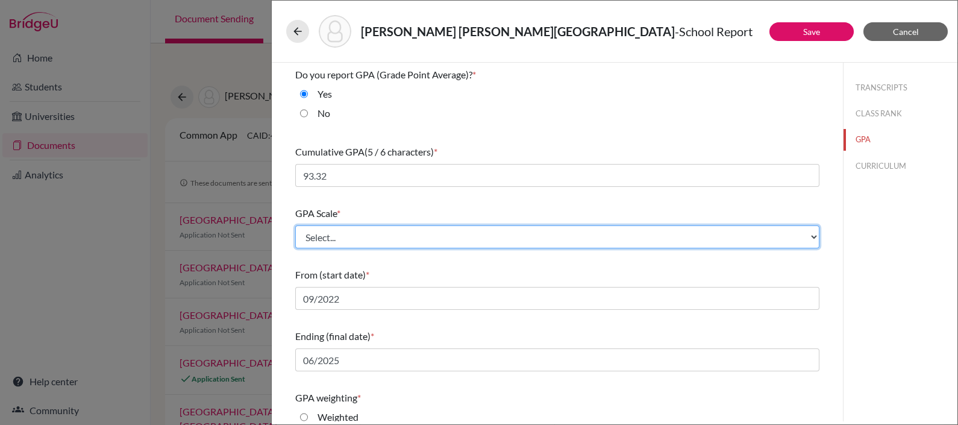
click at [344, 230] on select "Select... 4 5 6 7 8 9 10 11 12 13 14 15 16 17 18 19 20 100" at bounding box center [557, 236] width 524 height 23
select select "100"
click at [295, 225] on select "Select... 4 5 6 7 8 9 10 11 12 13 14 15 16 17 18 19 20 100" at bounding box center [557, 236] width 524 height 23
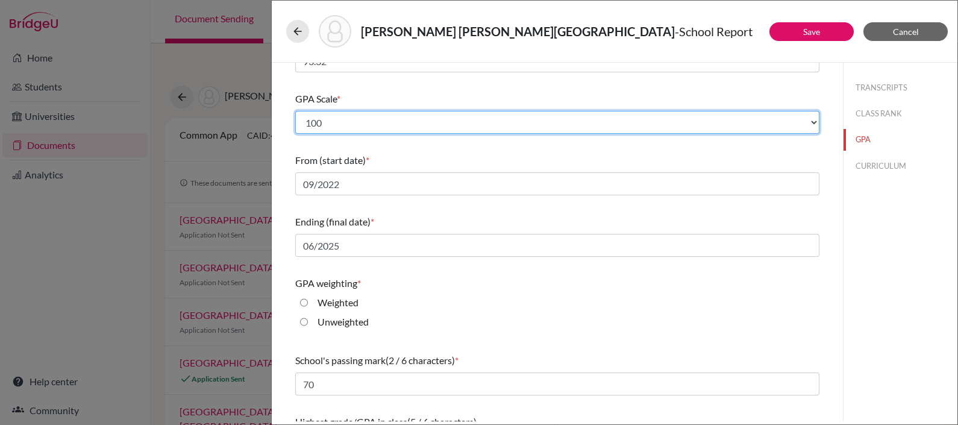
scroll to position [154, 0]
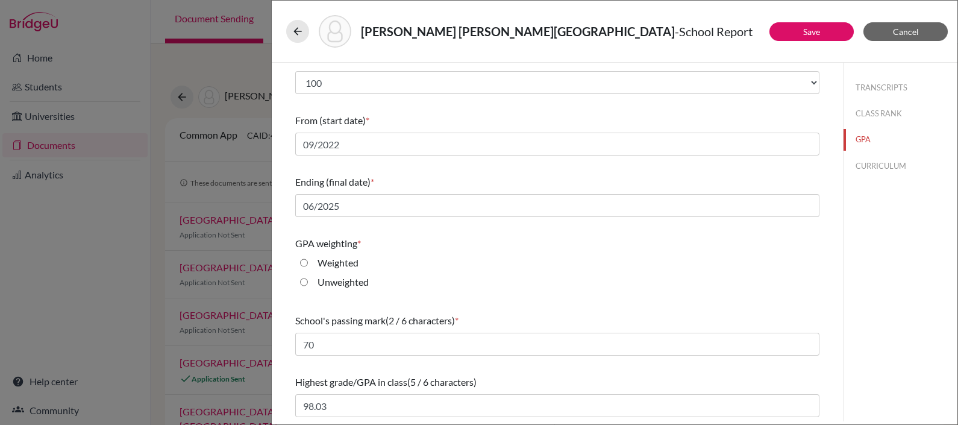
click at [305, 281] on input "Unweighted" at bounding box center [304, 282] width 8 height 14
radio input "true"
click at [858, 162] on button "CURRICULUM" at bounding box center [900, 165] width 114 height 21
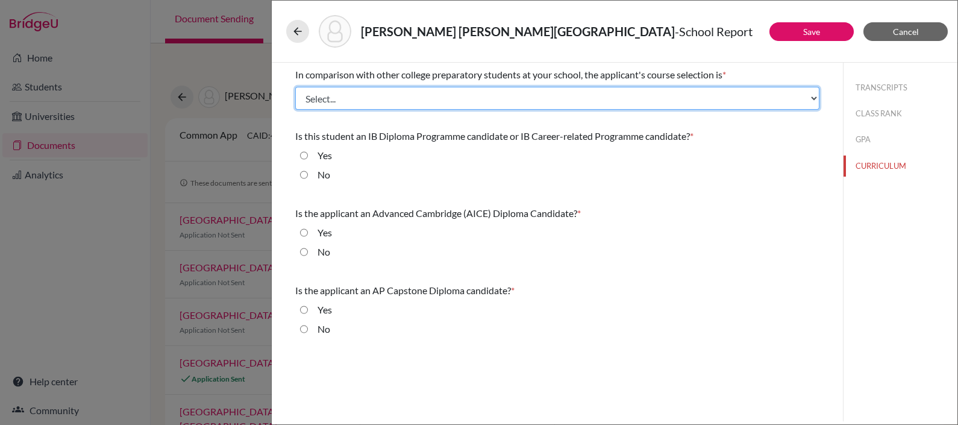
click at [604, 96] on select "Select... Less than demanding Average Demanding Very demanding Most demanding P…" at bounding box center [557, 98] width 524 height 23
select select "2"
click at [295, 87] on select "Select... Less than demanding Average Demanding Very demanding Most demanding P…" at bounding box center [557, 98] width 524 height 23
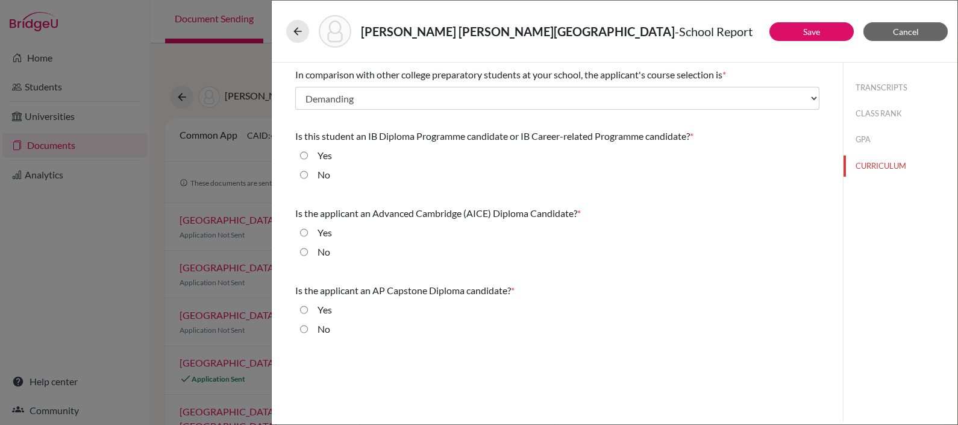
click at [308, 176] on div "No" at bounding box center [319, 176] width 22 height 19
click at [301, 175] on input "No" at bounding box center [304, 174] width 8 height 14
radio input "true"
click at [302, 250] on input "No" at bounding box center [304, 252] width 8 height 14
radio input "true"
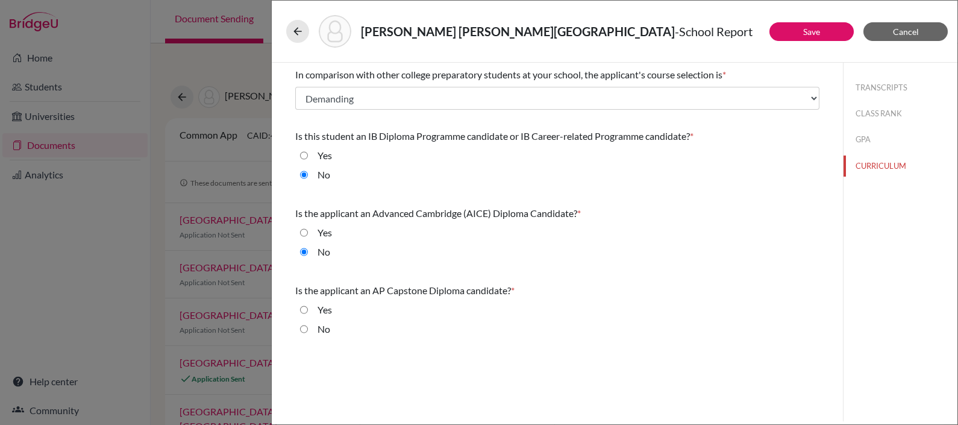
click at [303, 327] on input "No" at bounding box center [304, 329] width 8 height 14
radio input "true"
click at [803, 36] on link "Save" at bounding box center [811, 31] width 17 height 10
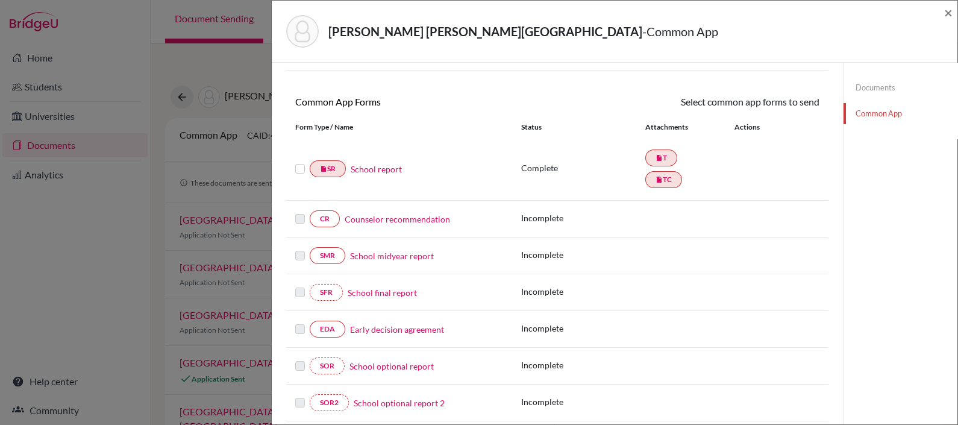
scroll to position [86, 0]
click at [299, 161] on label at bounding box center [300, 161] width 10 height 0
click at [0, 0] on input "checkbox" at bounding box center [0, 0] width 0 height 0
click at [797, 102] on link "Send" at bounding box center [794, 103] width 50 height 19
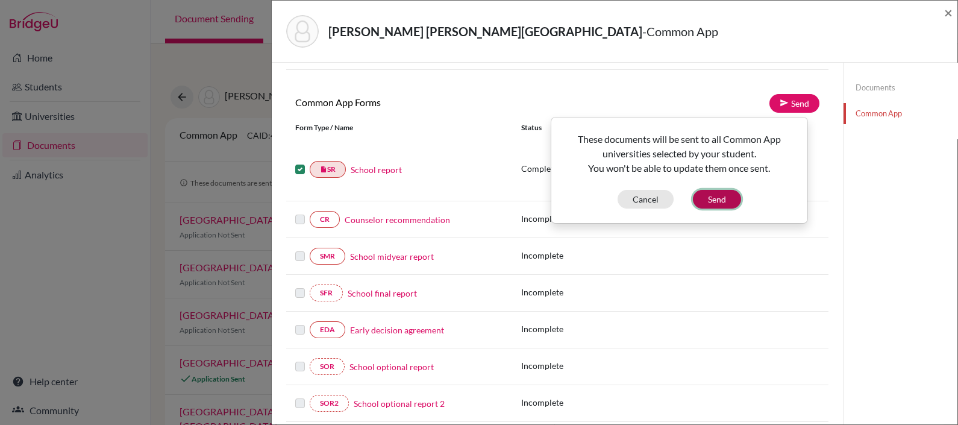
click at [717, 201] on button "Send" at bounding box center [717, 199] width 48 height 19
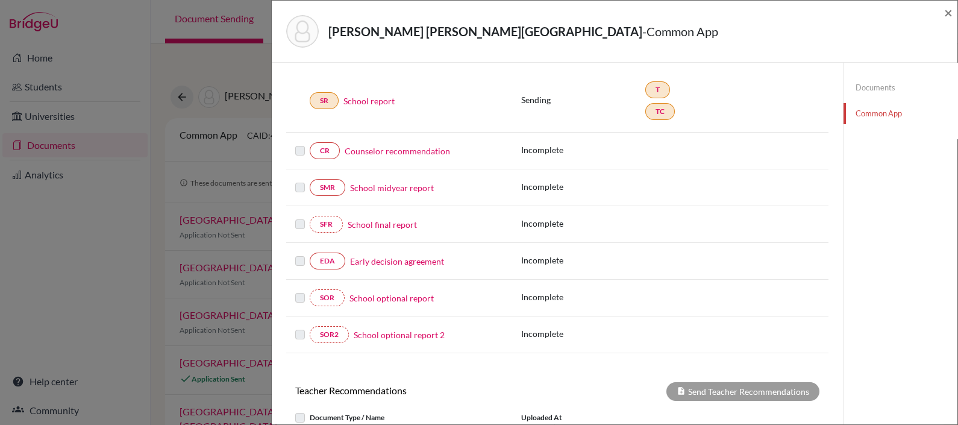
scroll to position [153, 0]
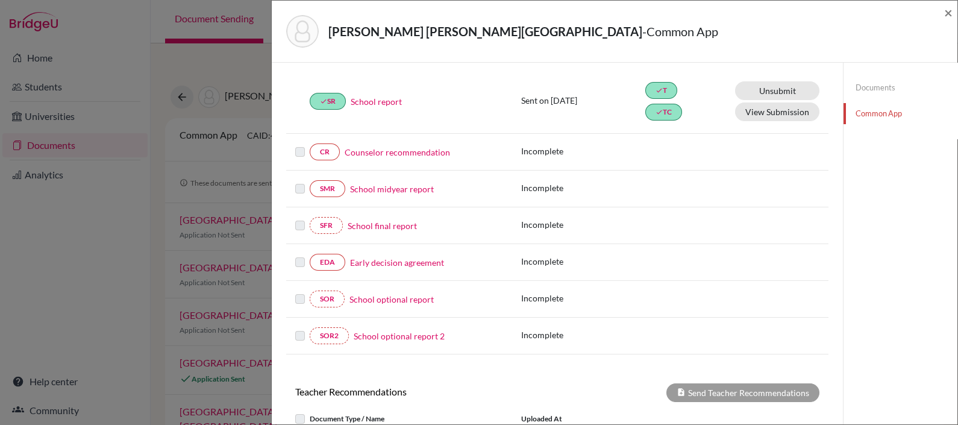
click at [403, 148] on link "Counselor recommendation" at bounding box center [396, 152] width 105 height 13
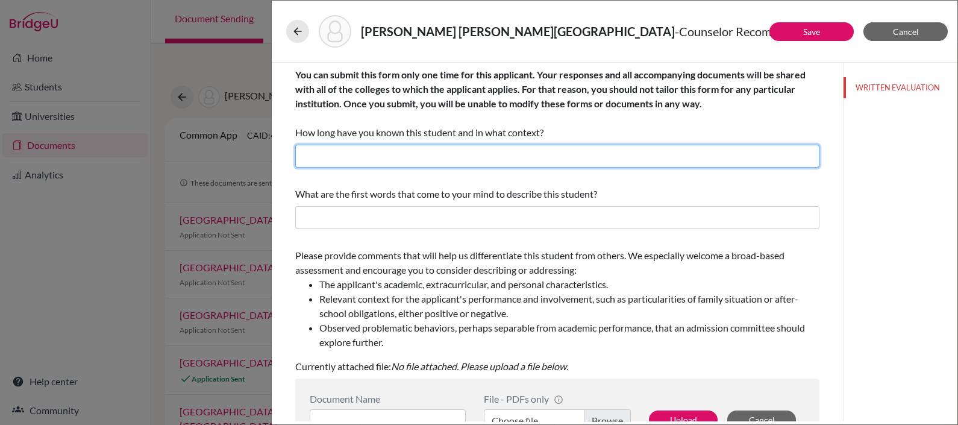
click at [403, 148] on input "text" at bounding box center [557, 156] width 524 height 23
type input "About two years as his college counselor"
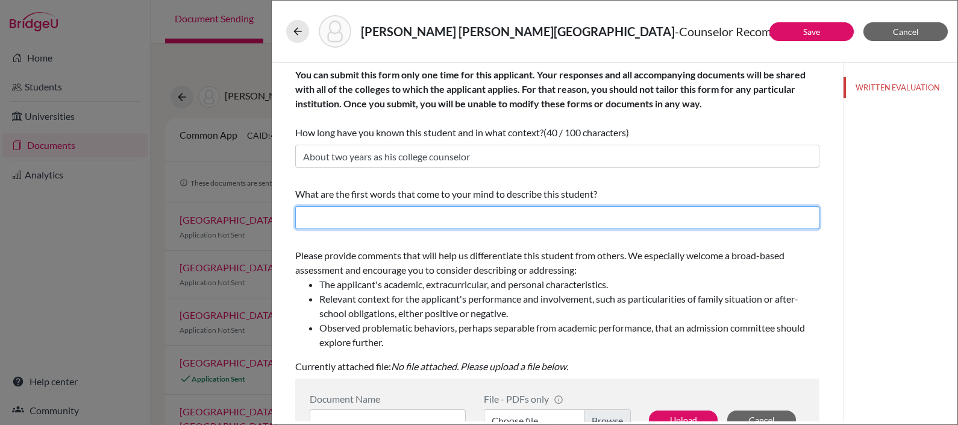
click at [407, 219] on input "text" at bounding box center [557, 217] width 524 height 23
drag, startPoint x: 482, startPoint y: 218, endPoint x: 546, endPoint y: 217, distance: 64.5
click at [546, 217] on input "Respectful, kind, hard-working, motivated, well-organized." at bounding box center [557, 217] width 524 height 23
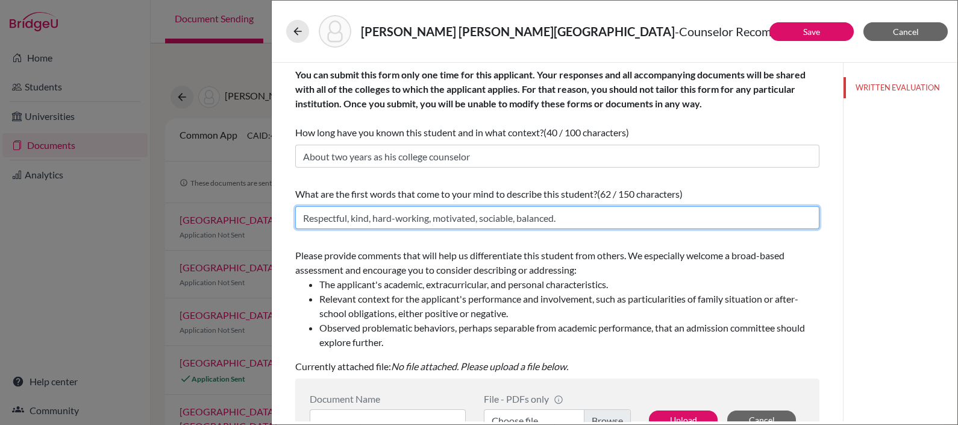
drag, startPoint x: 435, startPoint y: 216, endPoint x: 476, endPoint y: 215, distance: 40.4
click at [476, 215] on input "Respectful, kind, hard-working, motivated, sociable, balanced." at bounding box center [557, 217] width 524 height 23
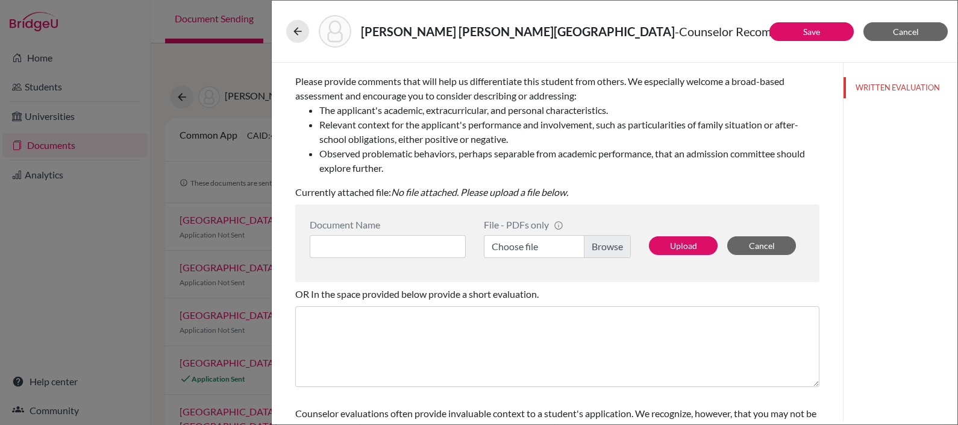
scroll to position [177, 0]
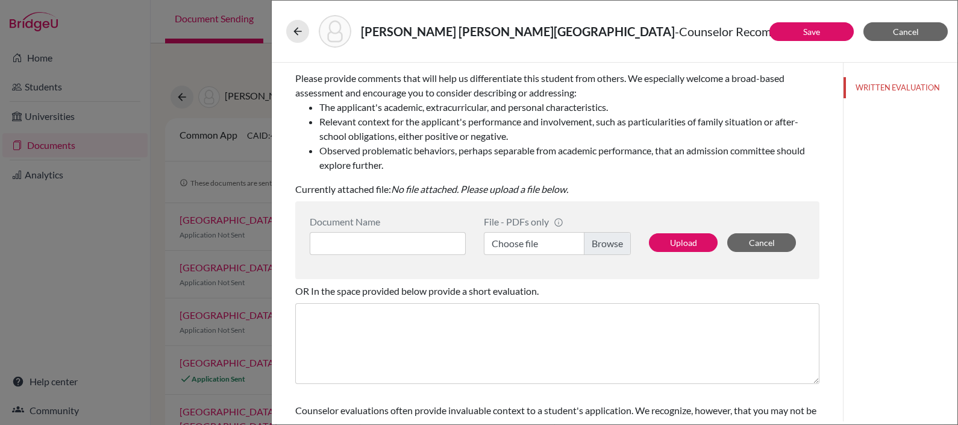
type input "Respectful, kind, hard-working, smart, sociable, balanced."
click at [414, 238] on input at bounding box center [388, 243] width 156 height 23
type input "LOR Paty - Santiago Robalino"
click at [554, 237] on label "Choose file" at bounding box center [557, 243] width 147 height 23
click at [554, 237] on input "Choose file" at bounding box center [557, 243] width 147 height 23
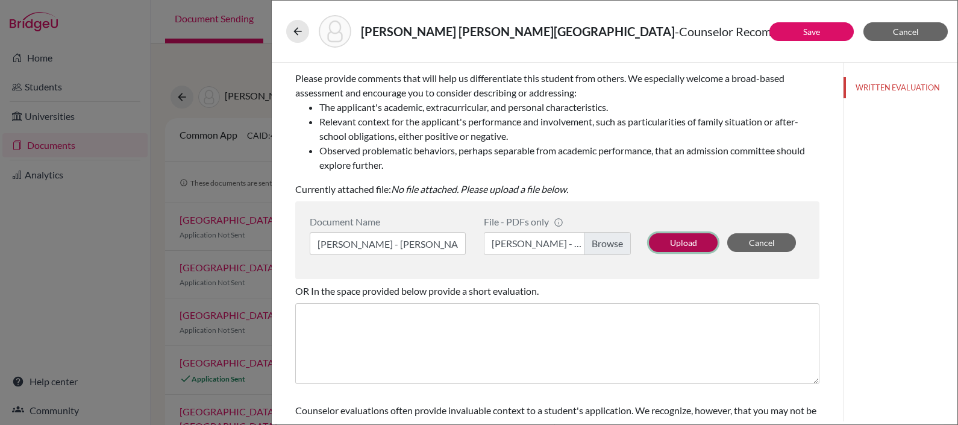
click at [674, 238] on button "Upload" at bounding box center [683, 242] width 69 height 19
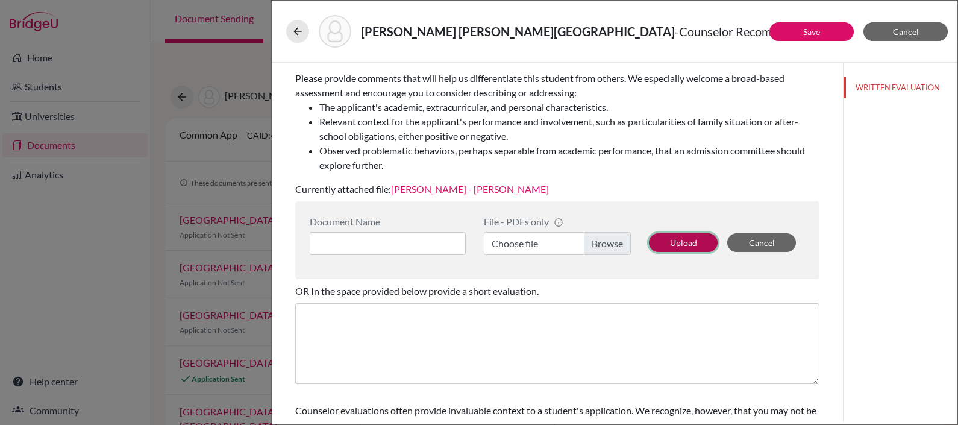
scroll to position [245, 0]
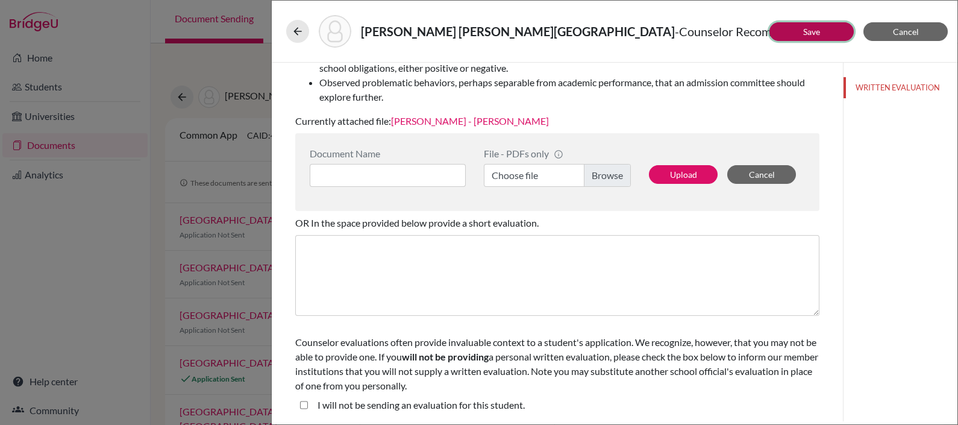
click at [822, 25] on button "Save" at bounding box center [811, 31] width 84 height 19
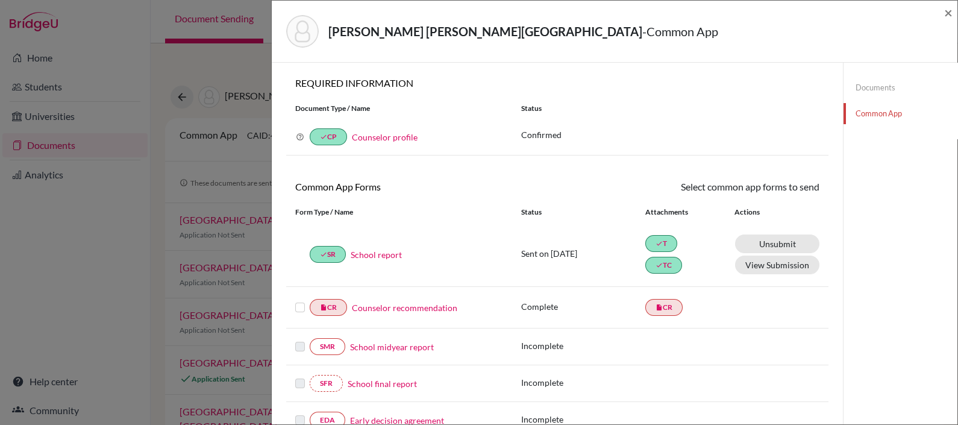
click at [299, 300] on label at bounding box center [300, 300] width 10 height 0
click at [0, 0] on input "checkbox" at bounding box center [0, 0] width 0 height 0
click at [790, 187] on link "Send" at bounding box center [794, 188] width 50 height 19
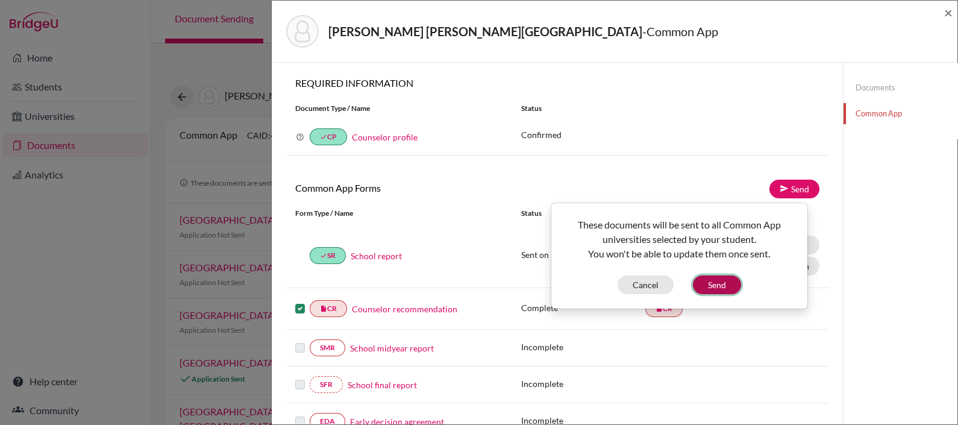
click at [722, 284] on button "Send" at bounding box center [717, 284] width 48 height 19
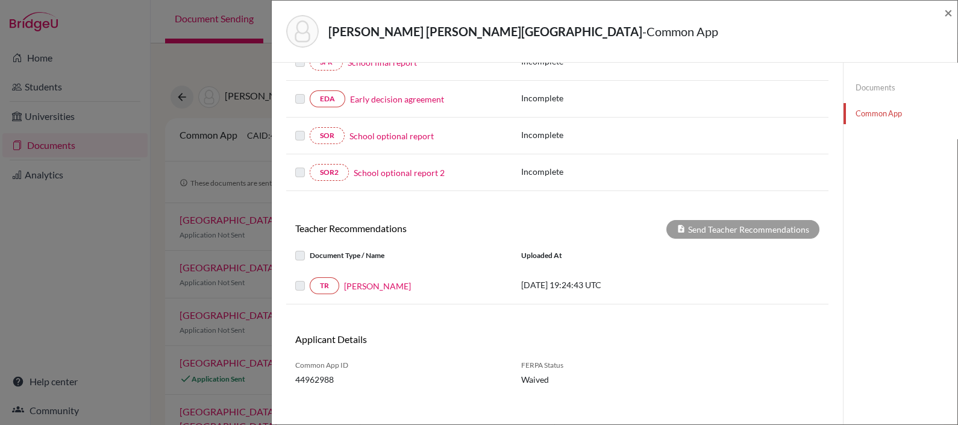
scroll to position [325, 0]
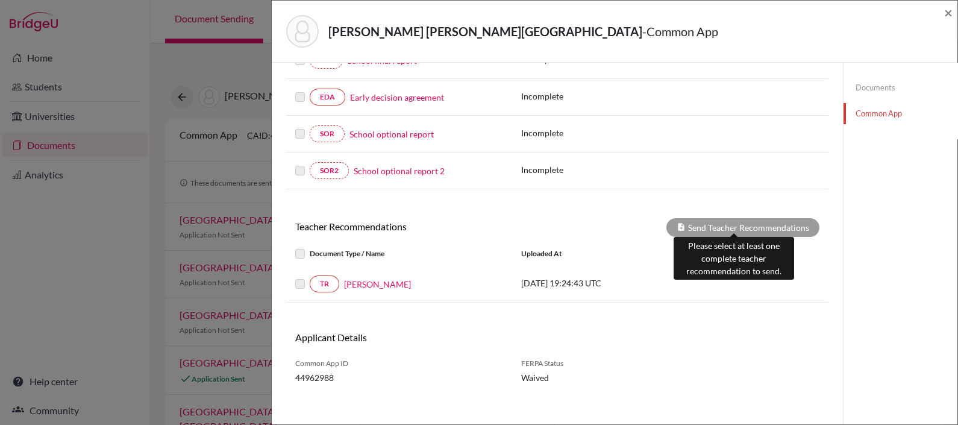
click at [724, 218] on div "Send Teacher Recommendations" at bounding box center [742, 227] width 153 height 19
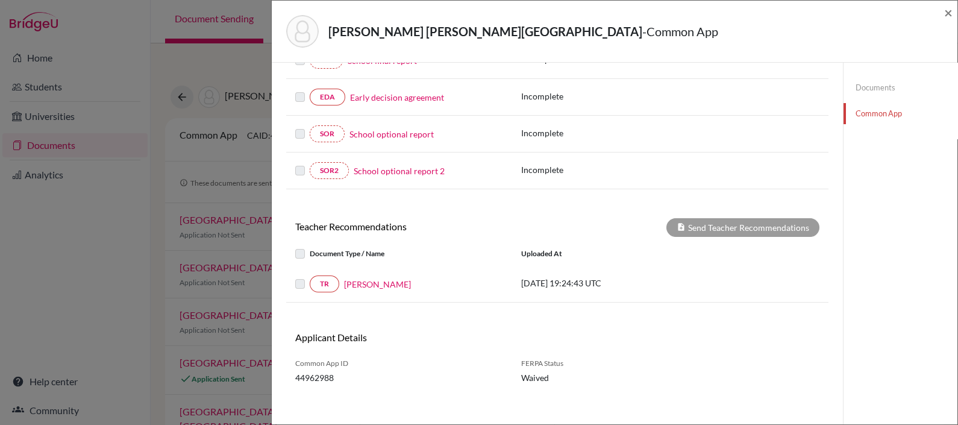
click at [310, 276] on label at bounding box center [310, 276] width 0 height 0
click at [310, 246] on label at bounding box center [310, 246] width 0 height 0
click at [322, 277] on link "TR" at bounding box center [325, 283] width 30 height 17
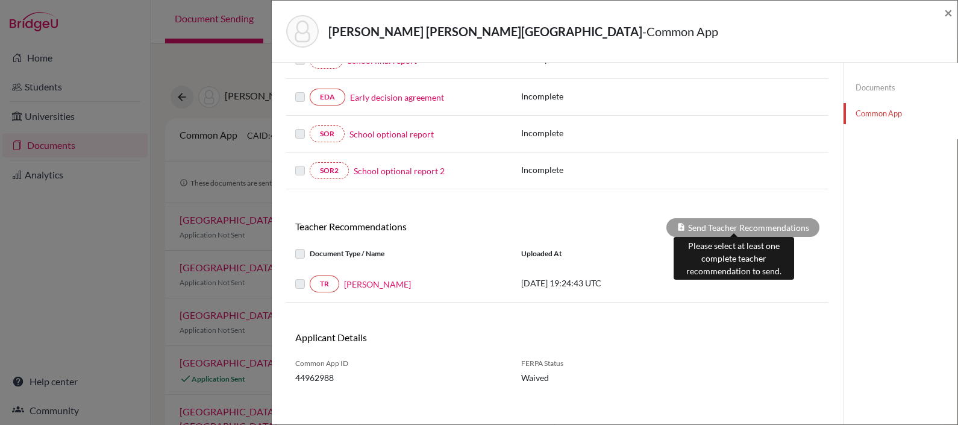
click at [743, 219] on div "Send Teacher Recommendations" at bounding box center [742, 227] width 153 height 19
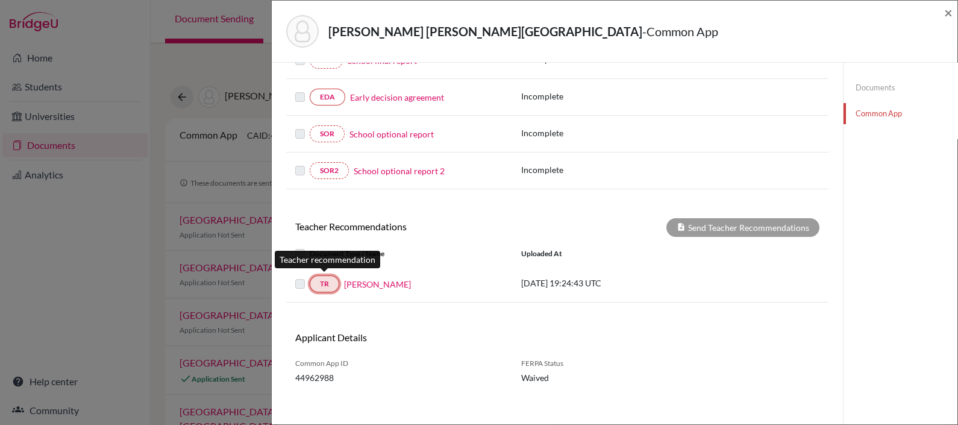
click at [329, 283] on link "TR" at bounding box center [325, 283] width 30 height 17
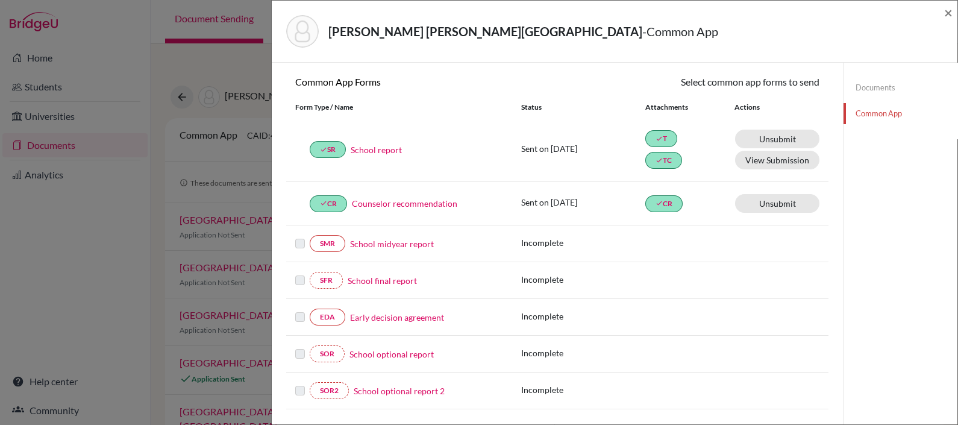
scroll to position [0, 0]
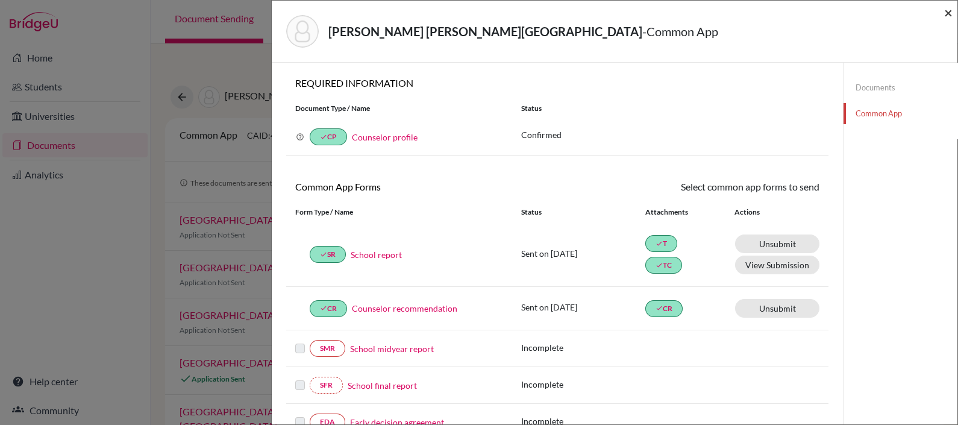
click at [952, 12] on span "×" at bounding box center [948, 12] width 8 height 17
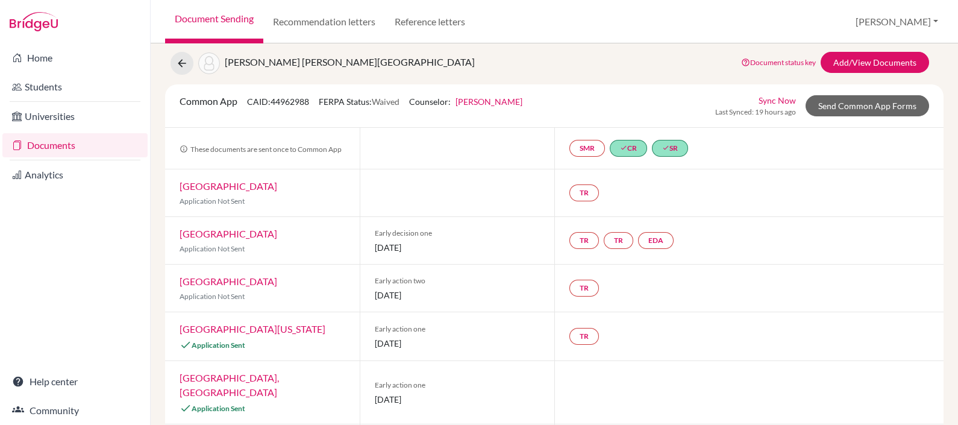
scroll to position [33, 0]
